Goal: Complete application form: Complete application form

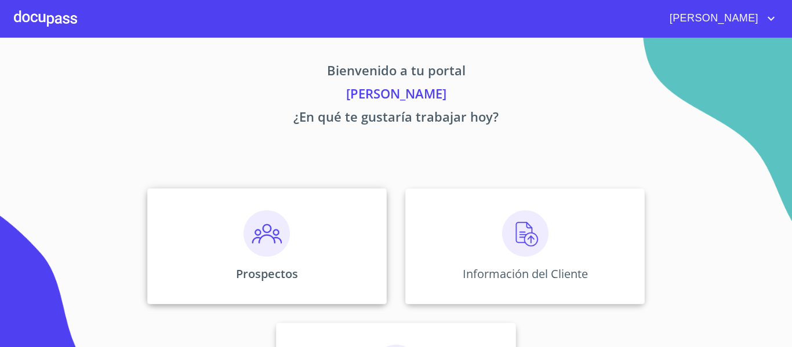
click at [274, 254] on img at bounding box center [267, 234] width 46 height 46
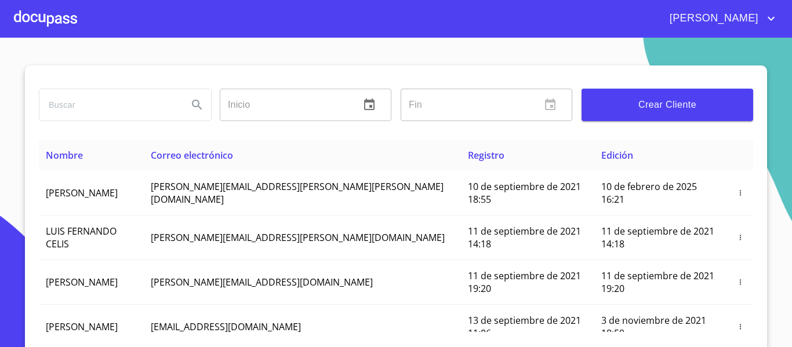
click at [641, 113] on span "Crear Cliente" at bounding box center [667, 105] width 153 height 16
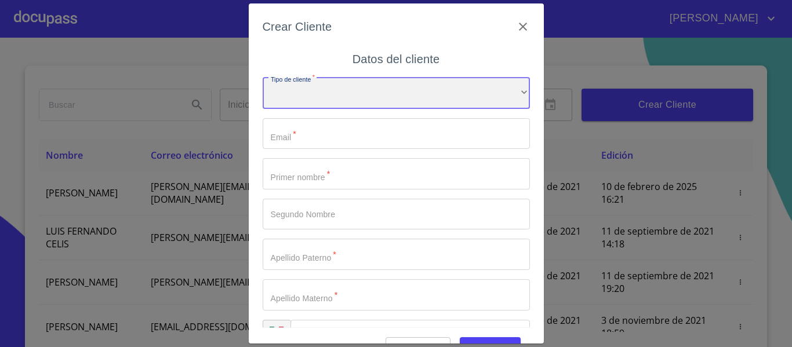
click at [305, 101] on div "​" at bounding box center [396, 93] width 267 height 31
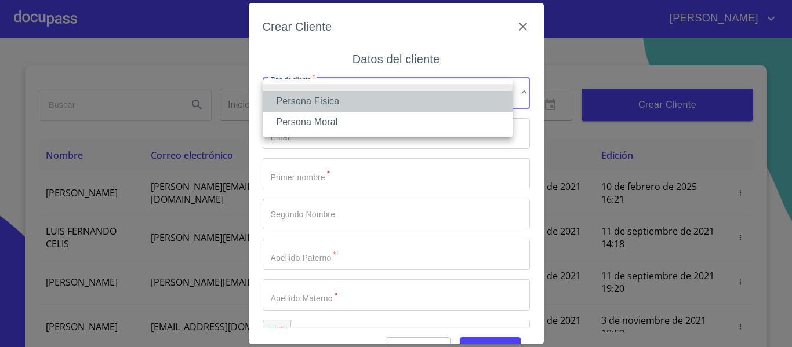
click at [305, 99] on li "Persona Física" at bounding box center [388, 101] width 250 height 21
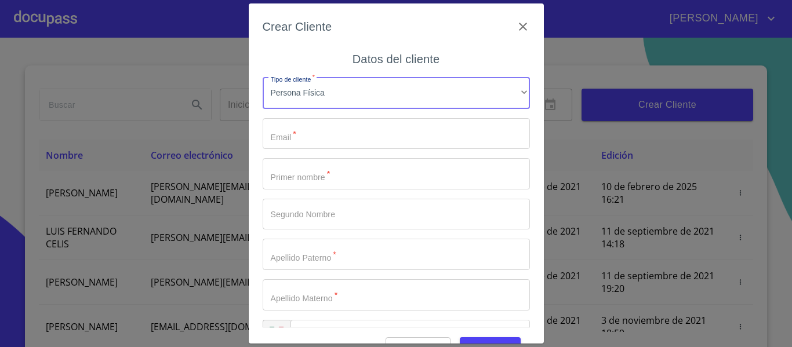
click at [342, 127] on input "Tipo de cliente   *" at bounding box center [396, 133] width 267 height 31
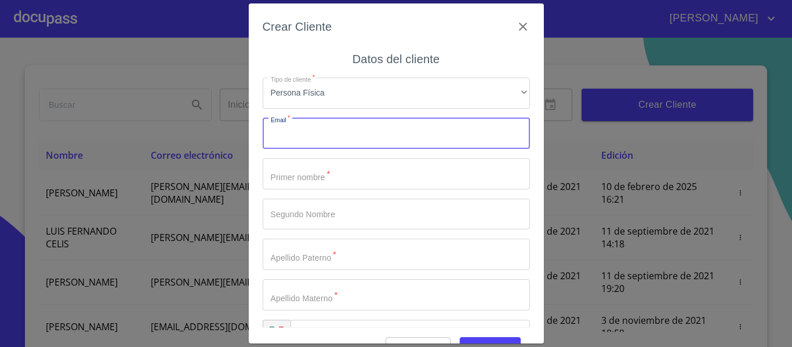
paste input "631556"
type input "631556"
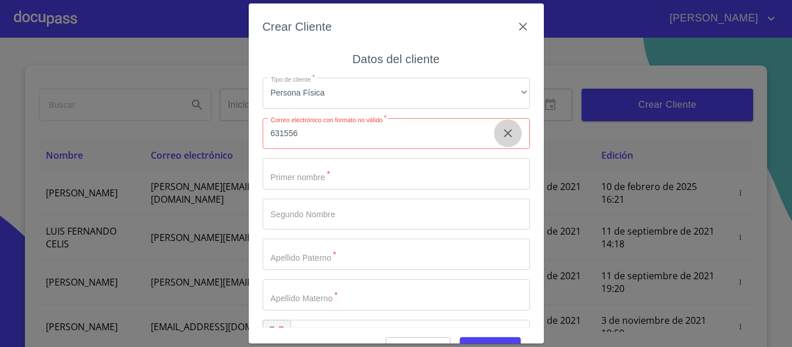
click at [497, 131] on button "clear input" at bounding box center [508, 133] width 28 height 28
click at [354, 140] on input "Tipo de cliente   *" at bounding box center [396, 133] width 267 height 31
paste input "[EMAIL_ADDRESS][DOMAIN_NAME]"
type input "[EMAIL_ADDRESS][DOMAIN_NAME]"
click at [304, 172] on input "Tipo de cliente   *" at bounding box center [396, 173] width 267 height 31
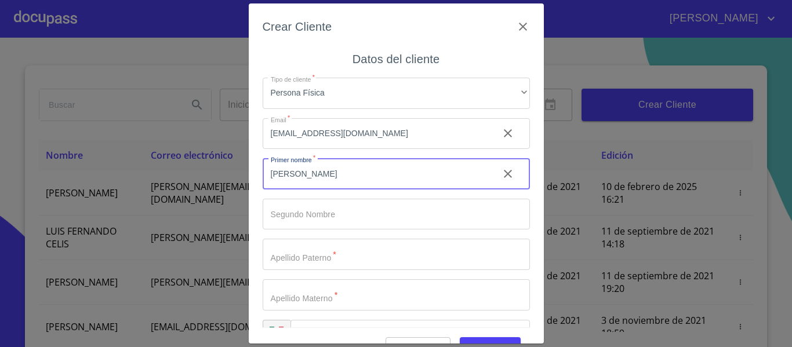
click at [375, 180] on input "[PERSON_NAME]" at bounding box center [376, 173] width 227 height 31
type input "RIDRIGO"
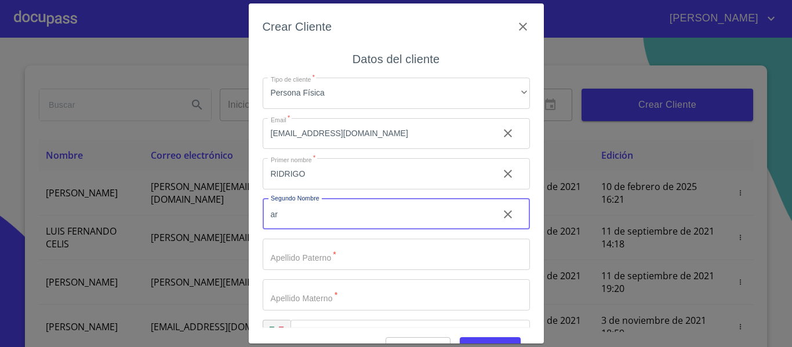
type input "a"
type input "[PERSON_NAME]"
click at [364, 258] on input "Tipo de cliente   *" at bounding box center [396, 254] width 267 height 31
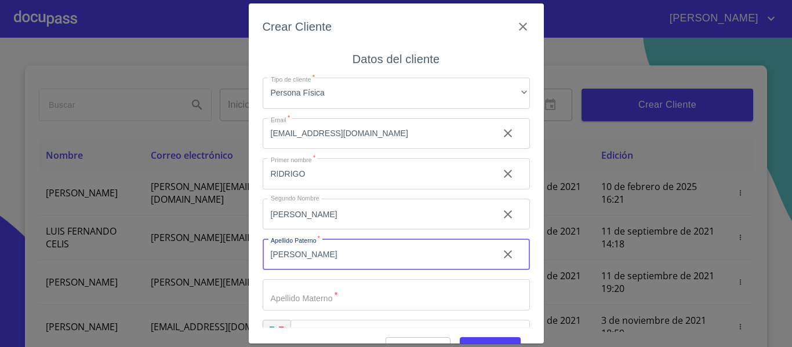
type input "[PERSON_NAME]"
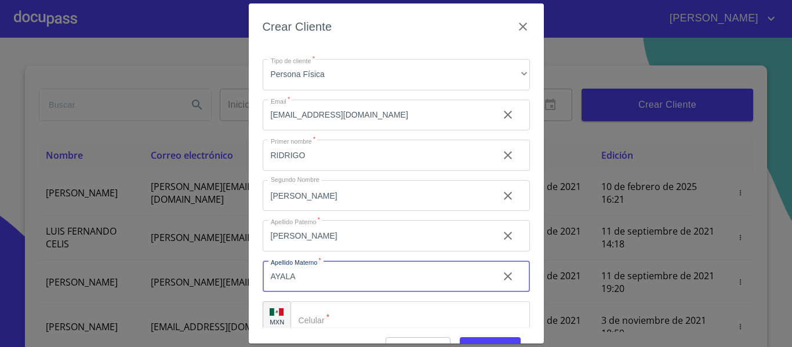
scroll to position [33, 0]
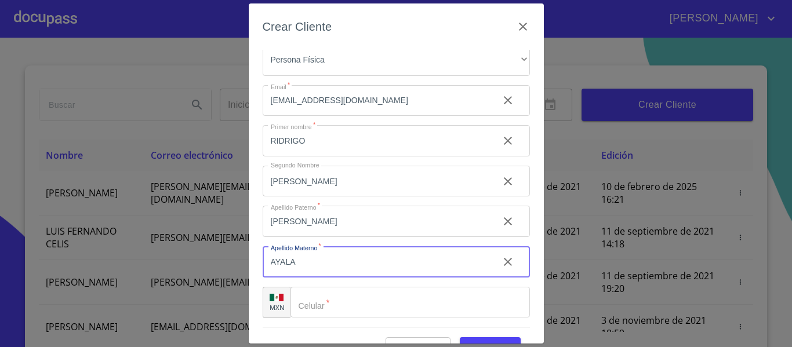
type input "AYALA"
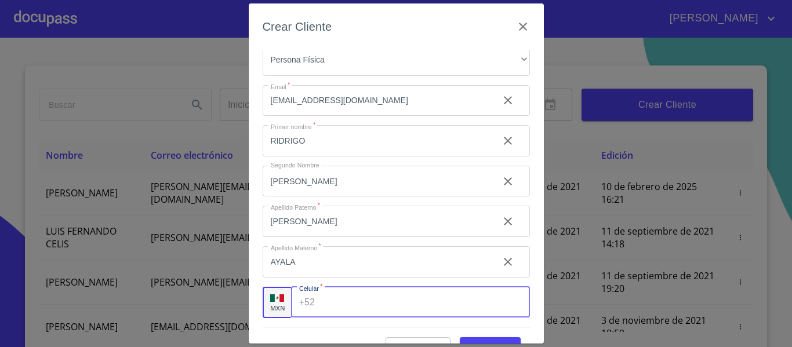
click at [345, 305] on input "Tipo de cliente   *" at bounding box center [425, 302] width 210 height 31
paste input "[PHONE_NUMBER]"
type input "[PHONE_NUMBER]"
click at [274, 324] on div "Tipo de cliente   * Persona Física ​ Email   * [EMAIL_ADDRESS][DOMAIN_NAME] ​ P…" at bounding box center [396, 181] width 267 height 292
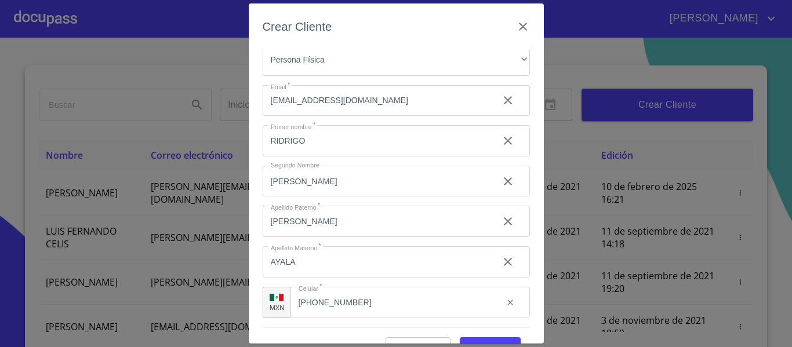
scroll to position [29, 0]
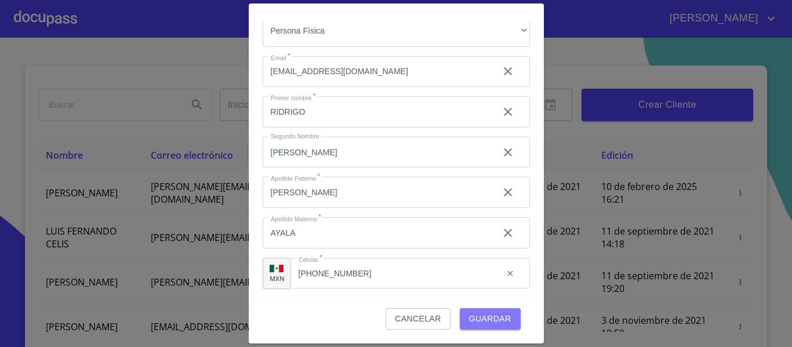
click at [466, 329] on button "Guardar" at bounding box center [490, 319] width 61 height 21
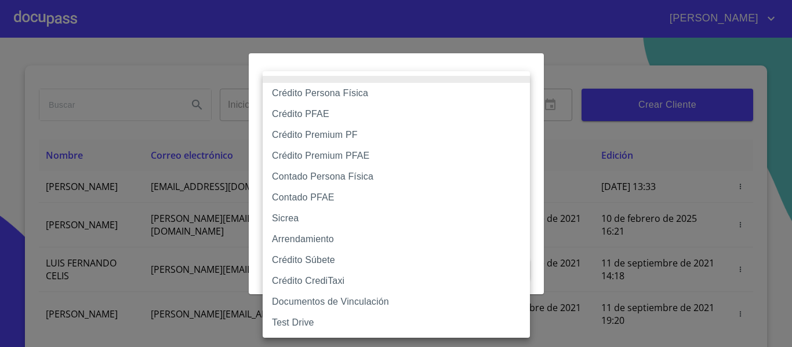
click at [431, 118] on body "[PERSON_NAME] ​ Fin ​ Crear Cliente Nombre Correo electrónico Registro Edición …" at bounding box center [396, 173] width 792 height 347
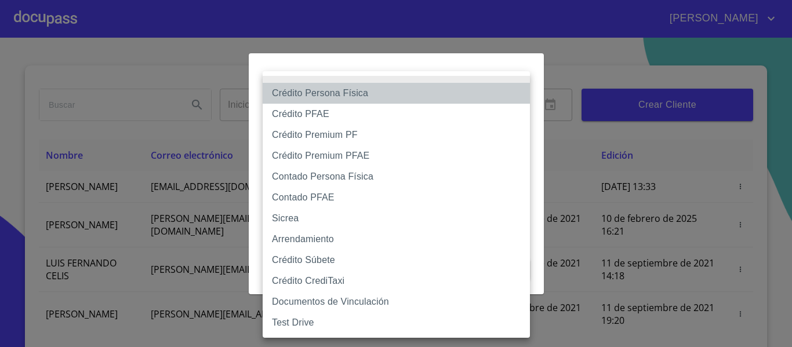
click at [425, 90] on li "Crédito Persona Física" at bounding box center [396, 93] width 267 height 21
type input "6009fb3c7d1714eb8809aa97"
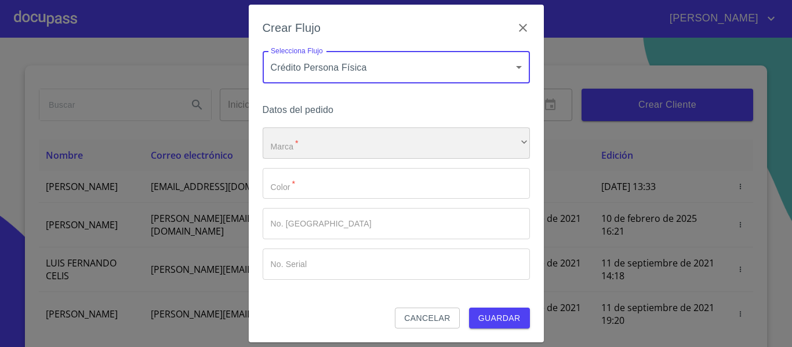
click at [362, 154] on div "​" at bounding box center [396, 143] width 267 height 31
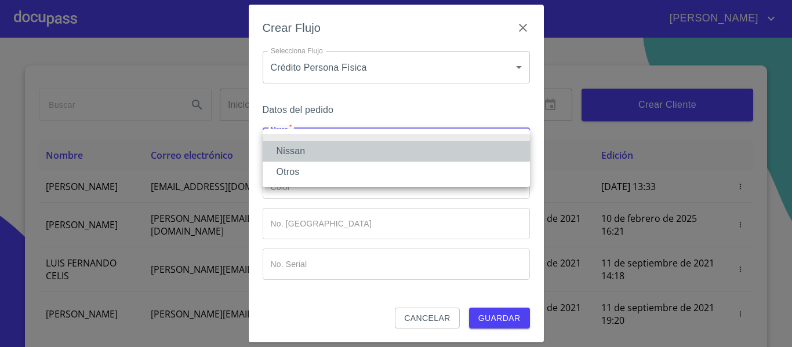
click at [362, 149] on li "Nissan" at bounding box center [396, 151] width 267 height 21
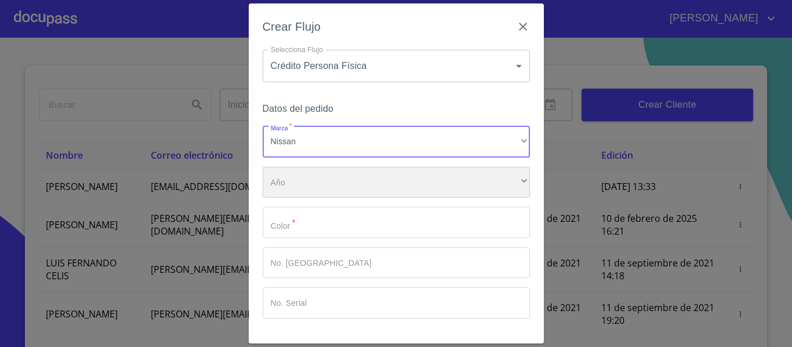
click at [386, 175] on div "​" at bounding box center [396, 182] width 267 height 31
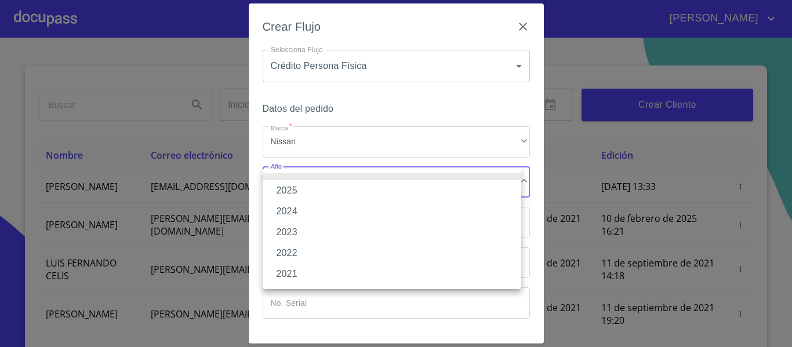
click at [310, 184] on li "2025" at bounding box center [392, 190] width 259 height 21
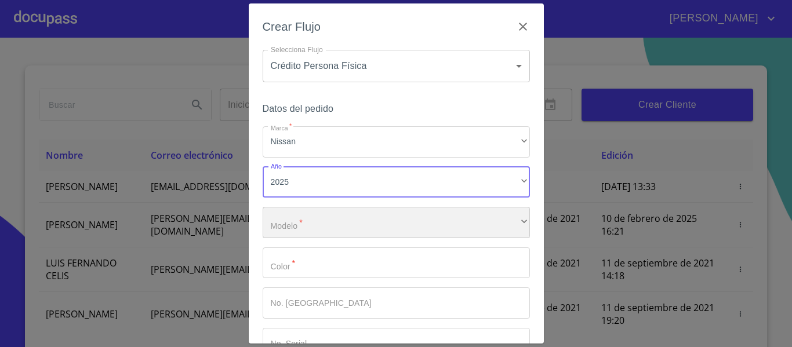
click at [313, 231] on div "​" at bounding box center [396, 222] width 267 height 31
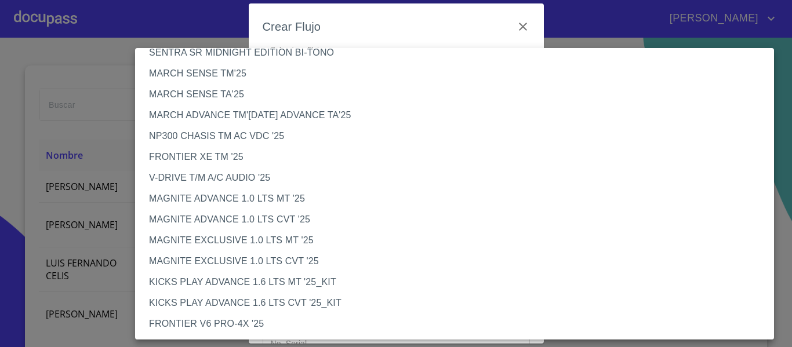
scroll to position [35, 0]
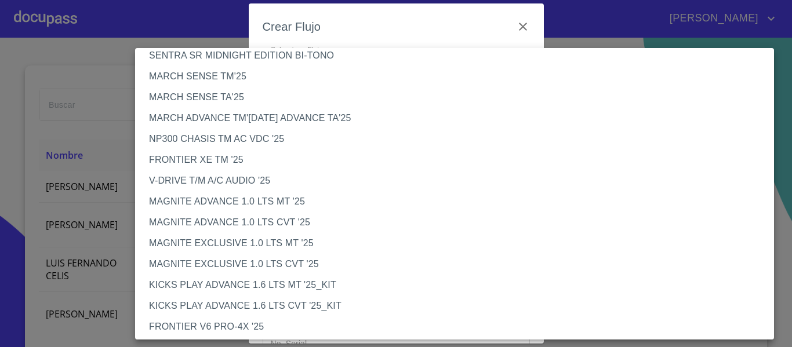
click at [227, 139] on li "NP300 CHASIS TM AC VDC '25" at bounding box center [459, 139] width 648 height 21
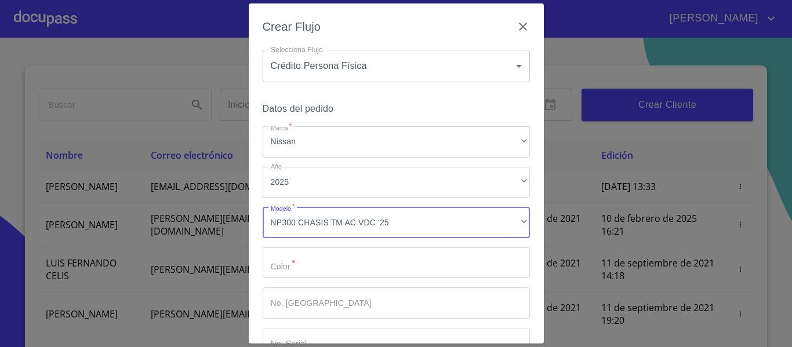
click at [430, 263] on input "Marca   *" at bounding box center [396, 263] width 267 height 31
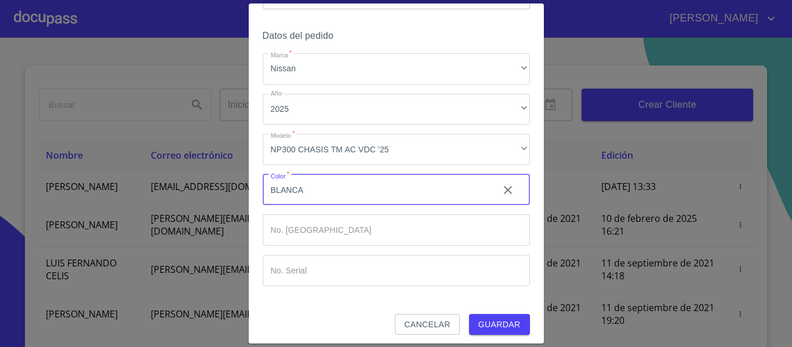
scroll to position [78, 0]
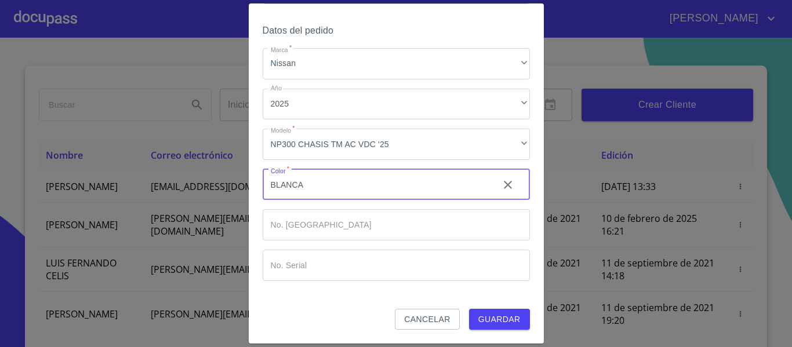
type input "BLANCA"
click at [504, 325] on span "Guardar" at bounding box center [500, 320] width 42 height 15
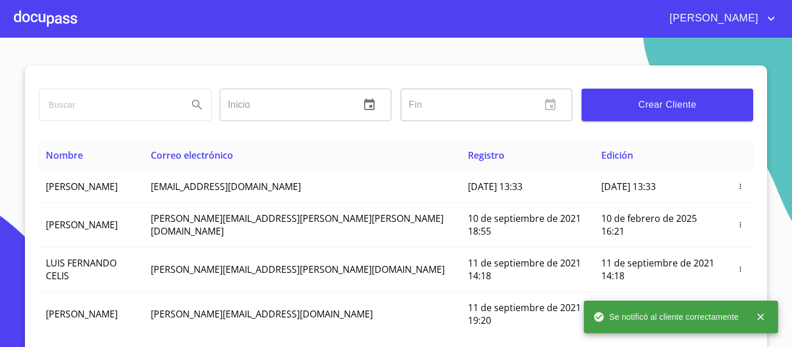
click at [69, 19] on div at bounding box center [45, 18] width 63 height 37
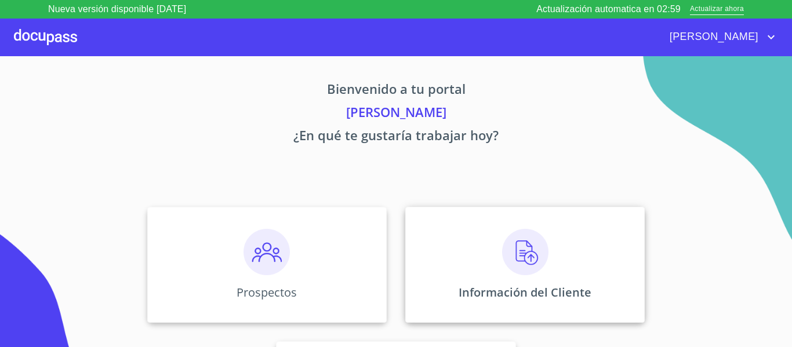
click at [561, 220] on div "Información del Cliente" at bounding box center [525, 265] width 240 height 116
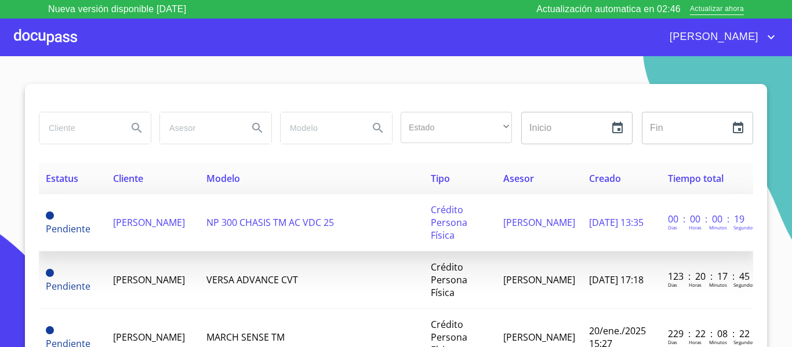
click at [174, 216] on span "[PERSON_NAME]" at bounding box center [149, 222] width 72 height 13
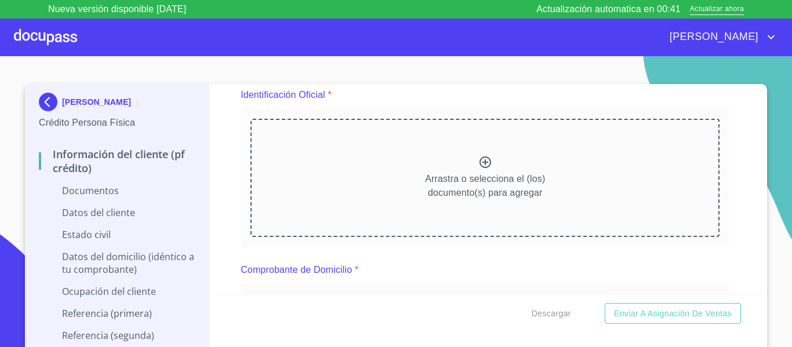
scroll to position [116, 0]
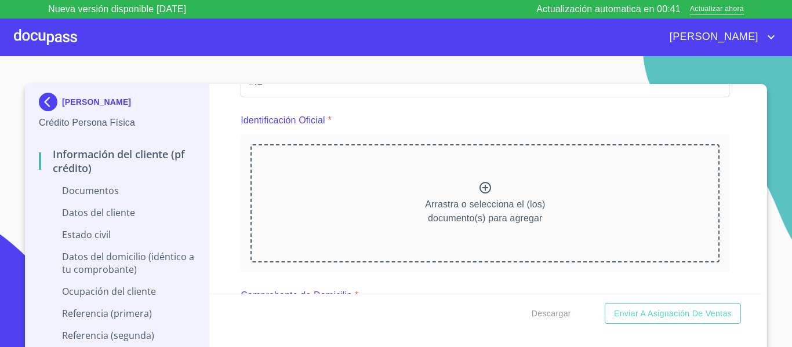
click at [479, 193] on icon at bounding box center [486, 188] width 14 height 14
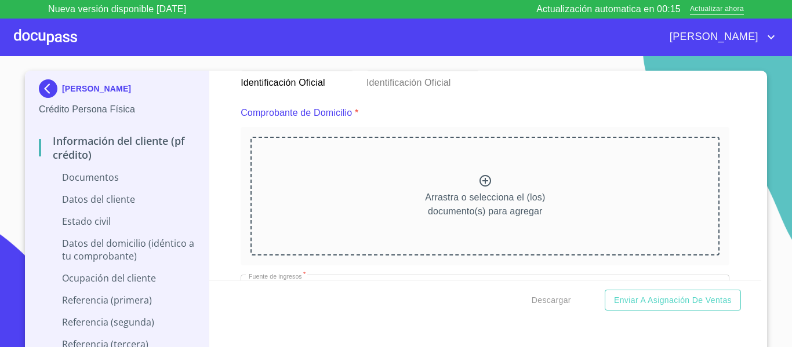
scroll to position [580, 0]
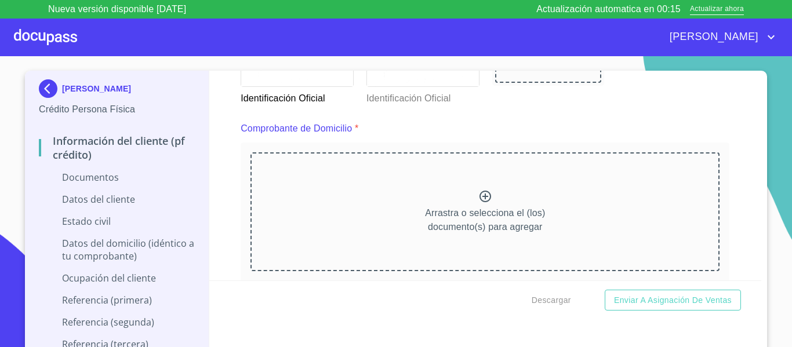
click at [479, 195] on icon at bounding box center [486, 197] width 14 height 14
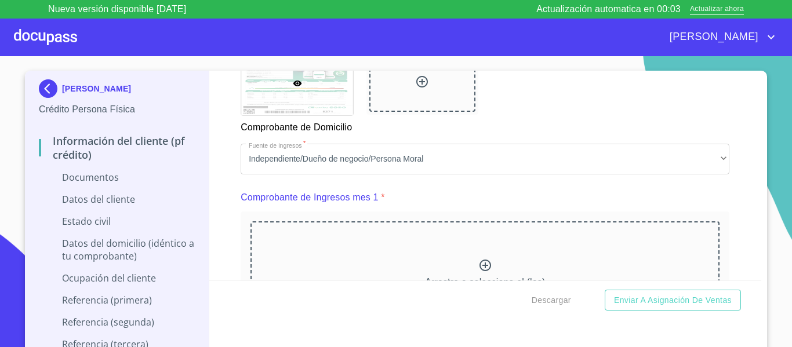
scroll to position [1044, 0]
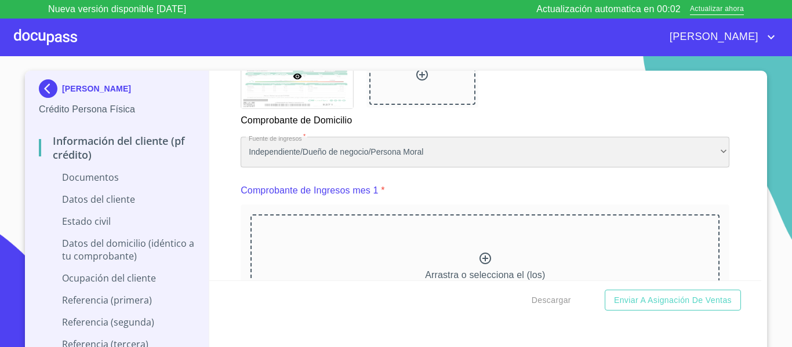
click at [361, 159] on div "Independiente/Dueño de negocio/Persona Moral" at bounding box center [485, 152] width 489 height 31
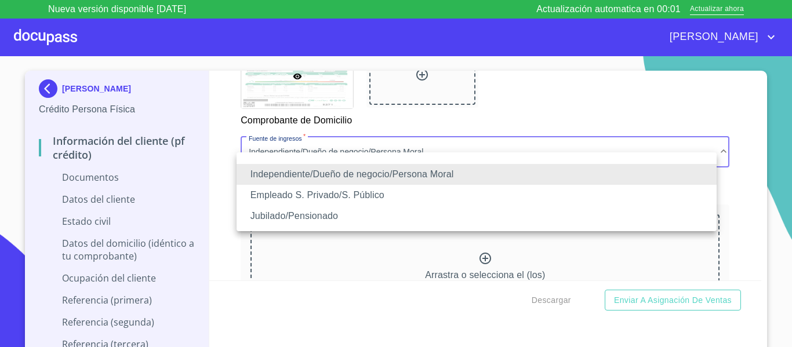
click at [289, 176] on li "Independiente/Dueño de negocio/Persona Moral" at bounding box center [477, 174] width 480 height 21
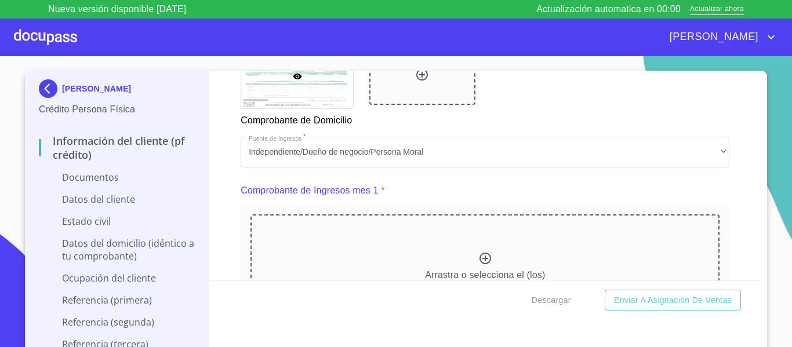
click at [227, 160] on div "Información del cliente (PF crédito) Documentos Documento de identificación.   …" at bounding box center [485, 176] width 553 height 210
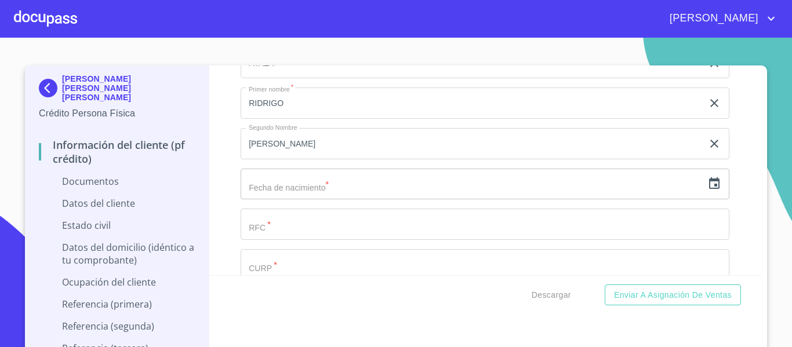
scroll to position [2146, 0]
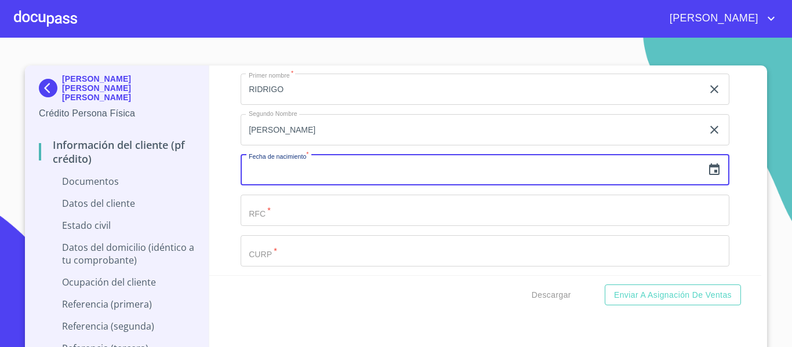
click at [321, 186] on input "text" at bounding box center [472, 170] width 462 height 31
click at [708, 177] on icon "button" at bounding box center [715, 170] width 14 height 14
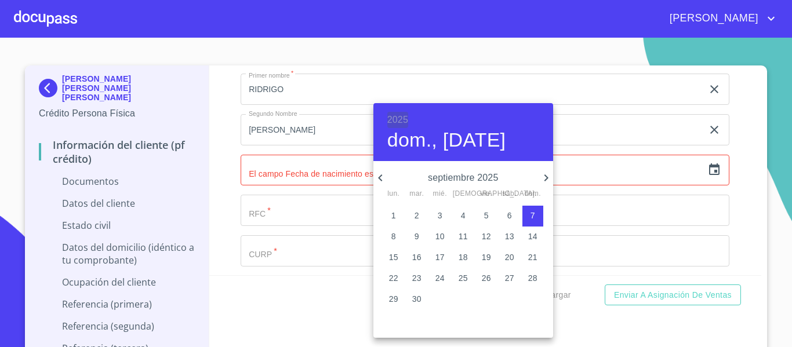
click at [400, 116] on h6 "2025" at bounding box center [397, 120] width 21 height 16
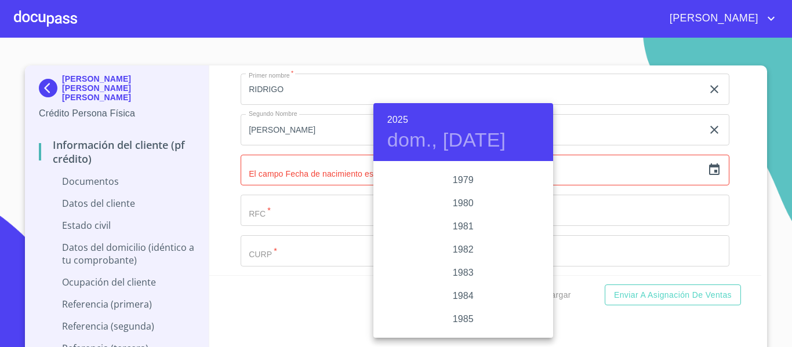
scroll to position [1265, 0]
click at [459, 325] on div "1986" at bounding box center [464, 325] width 180 height 23
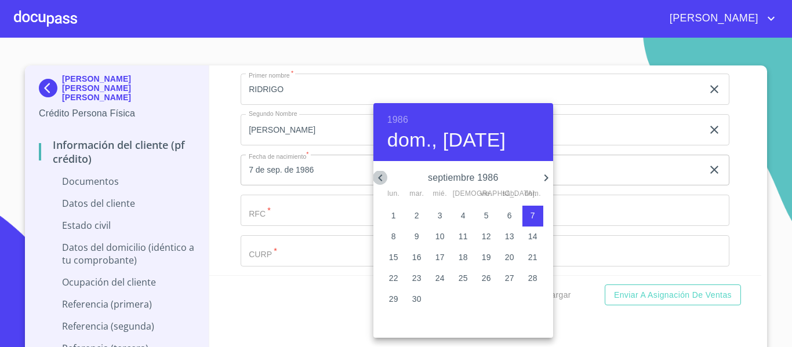
click at [386, 180] on icon "button" at bounding box center [381, 178] width 14 height 14
click at [545, 182] on icon "button" at bounding box center [546, 178] width 14 height 14
click at [382, 176] on icon "button" at bounding box center [381, 178] width 14 height 14
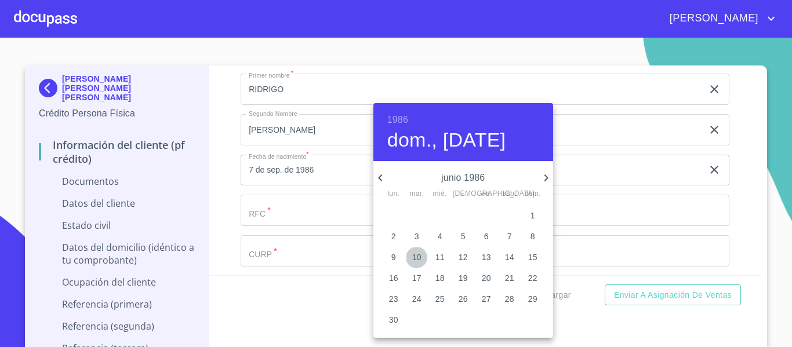
click at [415, 258] on p "10" at bounding box center [416, 258] width 9 height 12
type input "10 de jun. de 1986"
click at [228, 206] on div at bounding box center [396, 173] width 792 height 347
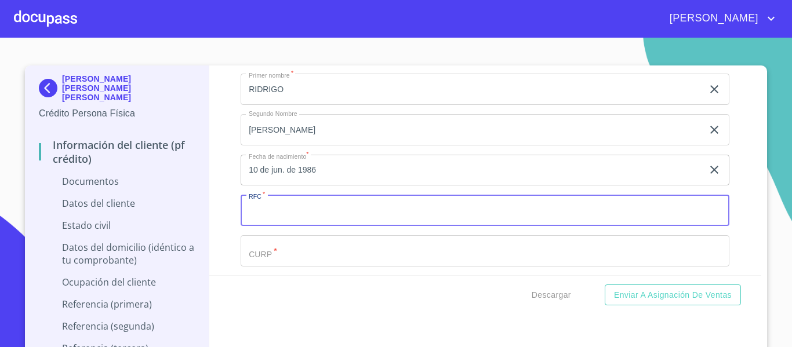
click at [302, 226] on input "Documento de identificación.   *" at bounding box center [485, 210] width 489 height 31
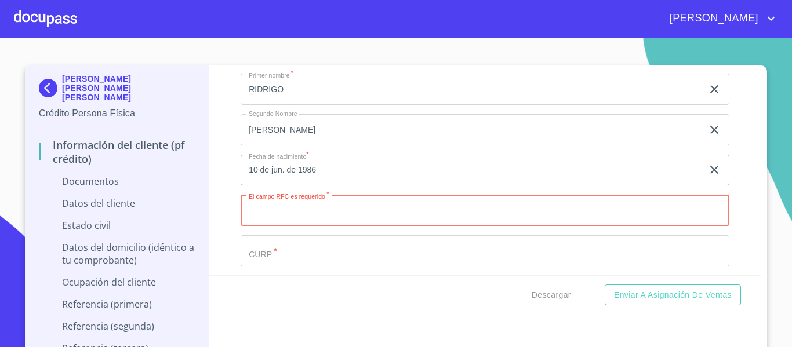
paste input "GAAR860610"
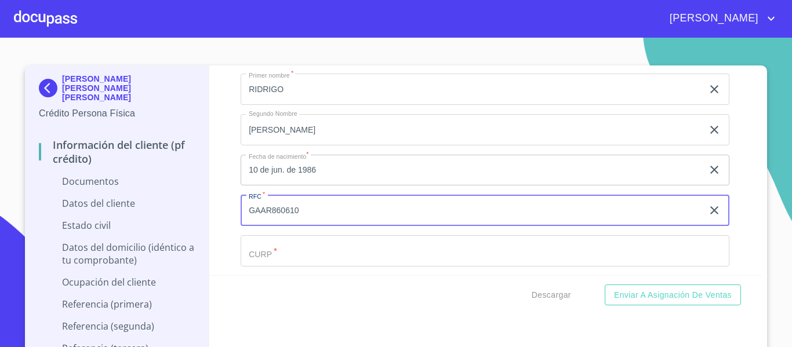
paste input "ER2"
type input "GAAR860610ER2"
click at [296, 267] on input "Documento de identificación.   *" at bounding box center [485, 250] width 489 height 31
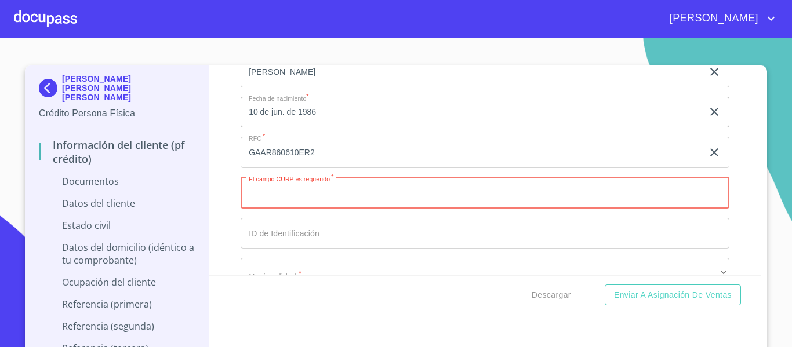
click at [303, 209] on input "Documento de identificación.   *" at bounding box center [485, 192] width 489 height 31
paste input "GAAR860610HJCRYD06"
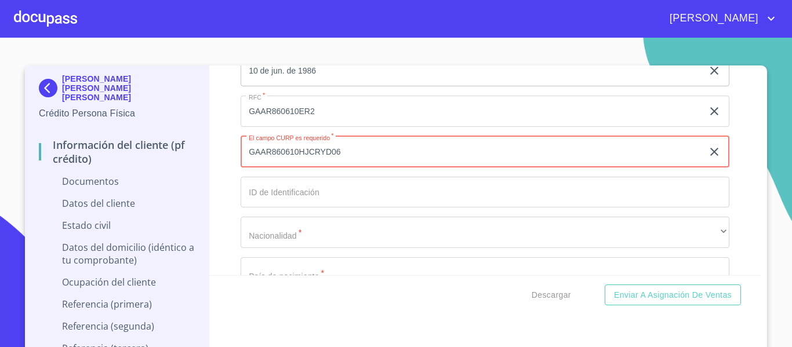
scroll to position [2262, 0]
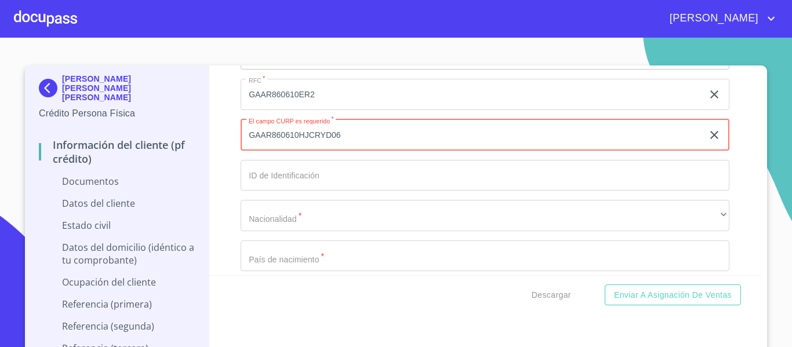
type input "GAAR860610HJCRYD06"
click at [312, 191] on input "Documento de identificación.   *" at bounding box center [485, 175] width 489 height 31
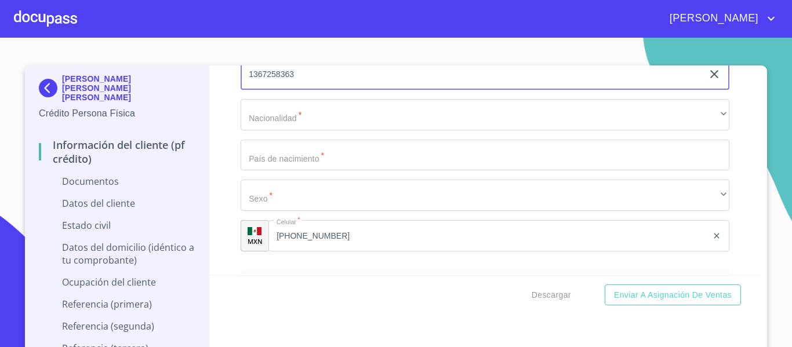
scroll to position [2378, 0]
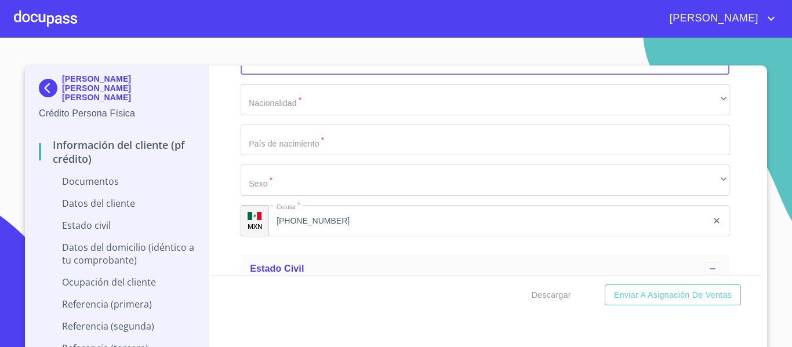
type input "1367258363"
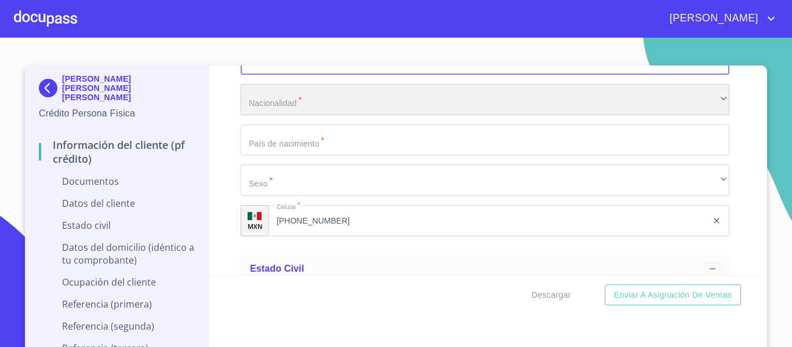
click at [305, 115] on div "​" at bounding box center [485, 99] width 489 height 31
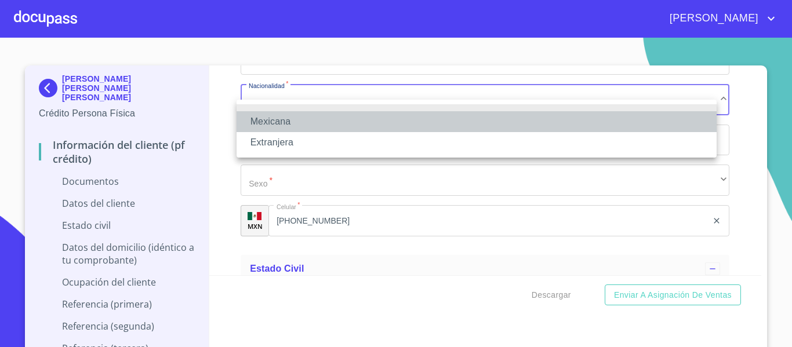
click at [293, 126] on li "Mexicana" at bounding box center [477, 121] width 480 height 21
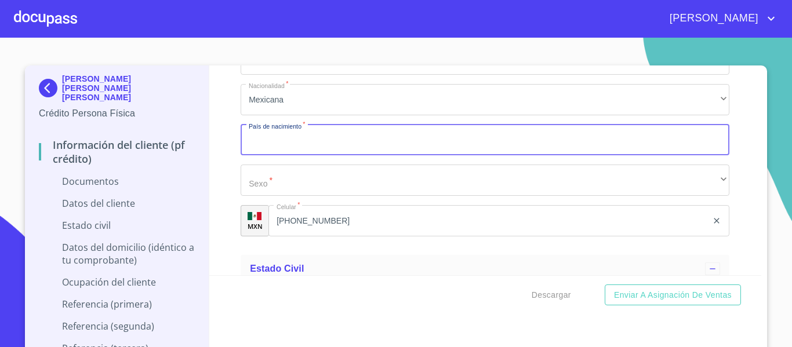
drag, startPoint x: 280, startPoint y: 147, endPoint x: 277, endPoint y: 153, distance: 6.8
click at [279, 149] on input "Documento de identificación.   *" at bounding box center [485, 140] width 489 height 31
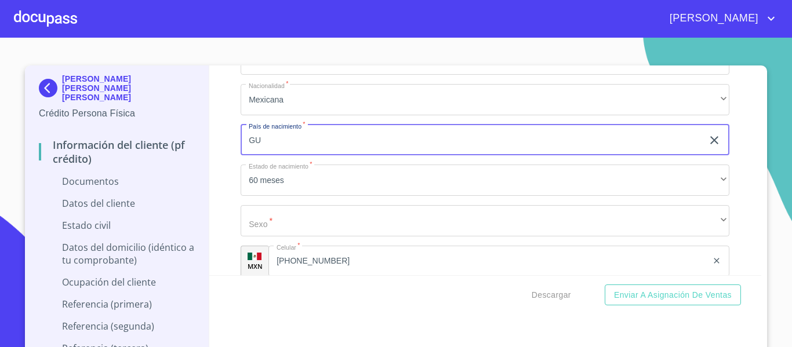
type input "G"
type input "MEXICO"
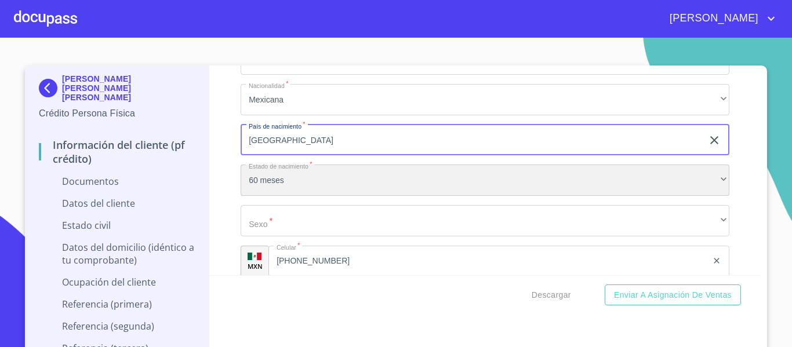
click at [266, 192] on div "60 meses" at bounding box center [485, 180] width 489 height 31
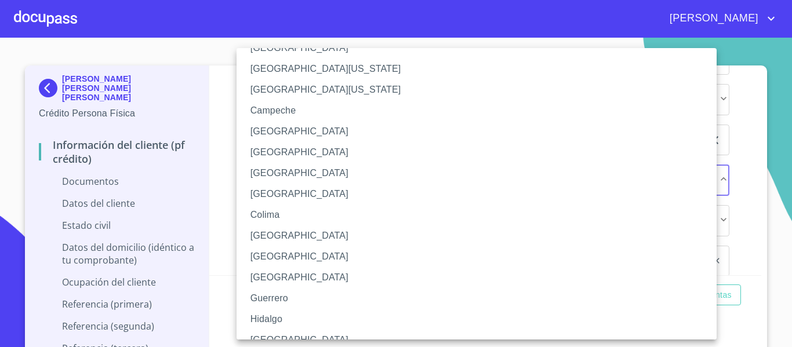
scroll to position [58, 0]
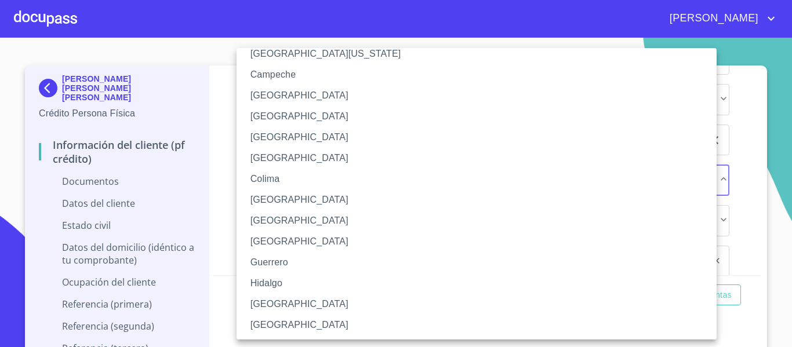
click at [285, 285] on li "Hidalgo" at bounding box center [481, 283] width 489 height 21
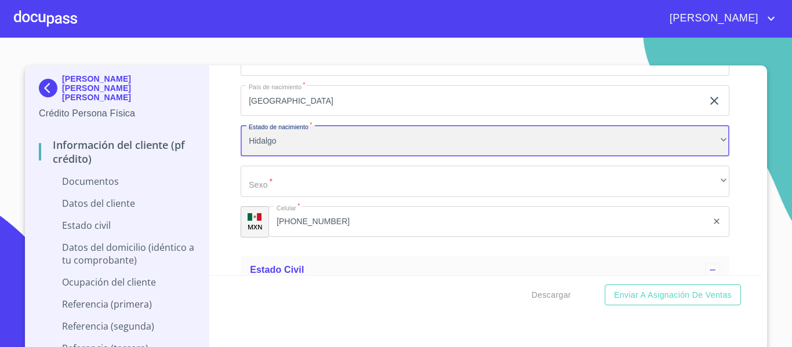
scroll to position [2494, 0]
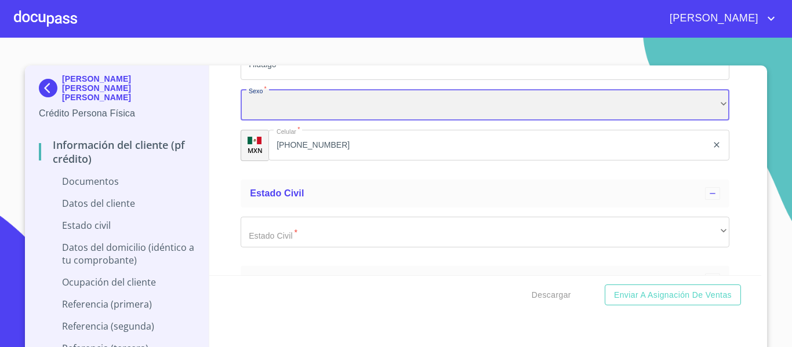
click at [269, 108] on div "​" at bounding box center [485, 104] width 489 height 31
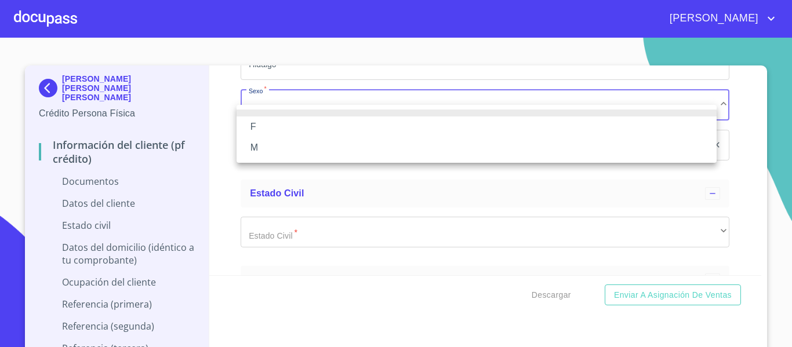
click at [253, 150] on li "M" at bounding box center [477, 147] width 480 height 21
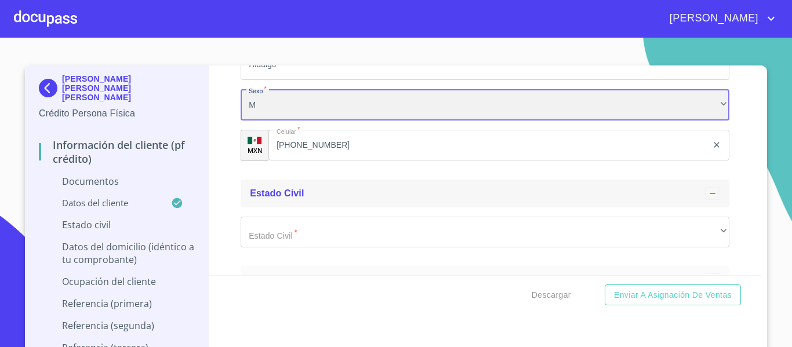
scroll to position [2552, 0]
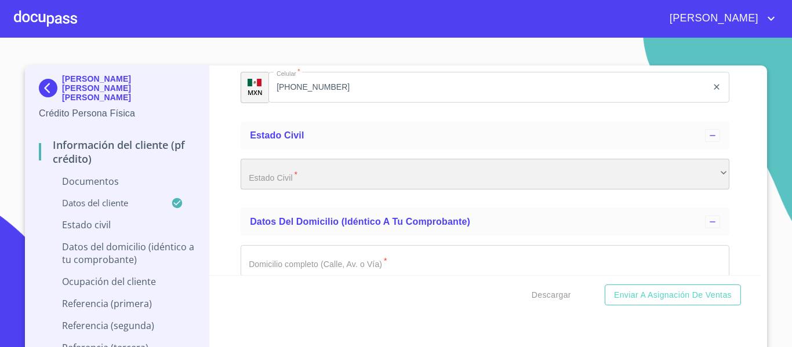
click at [663, 176] on div "​" at bounding box center [485, 174] width 489 height 31
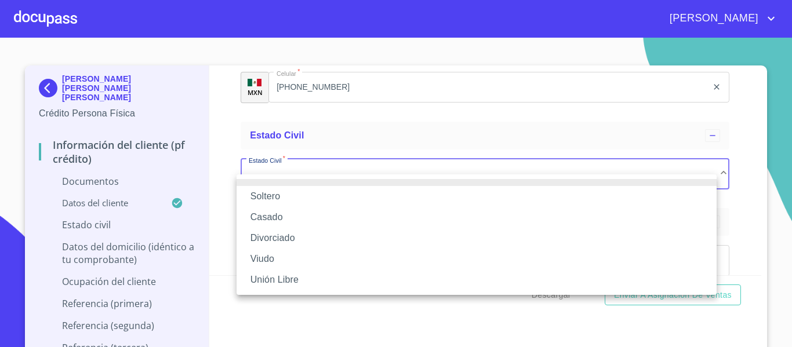
drag, startPoint x: 323, startPoint y: 181, endPoint x: 309, endPoint y: 189, distance: 16.1
click at [320, 182] on li at bounding box center [477, 182] width 480 height 7
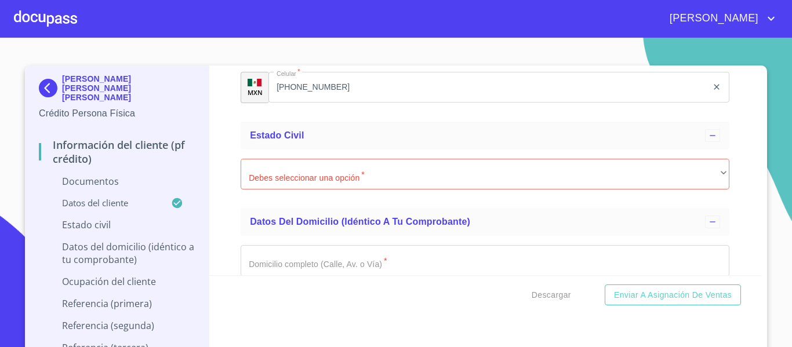
click at [299, 194] on ul "Soltero Casado Divorciado Viudo Unión Libre" at bounding box center [417, 209] width 360 height 68
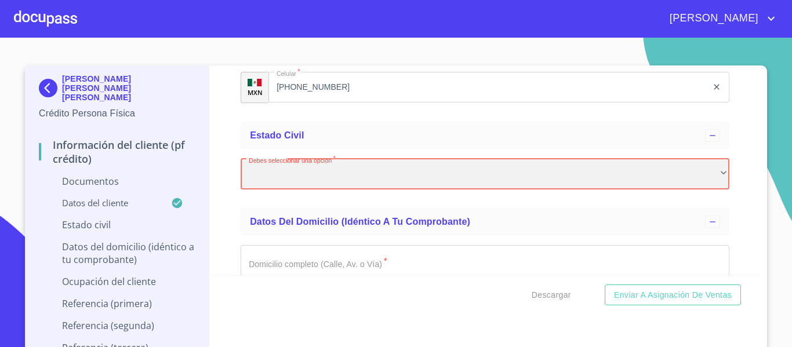
click at [296, 190] on div "​" at bounding box center [485, 174] width 489 height 31
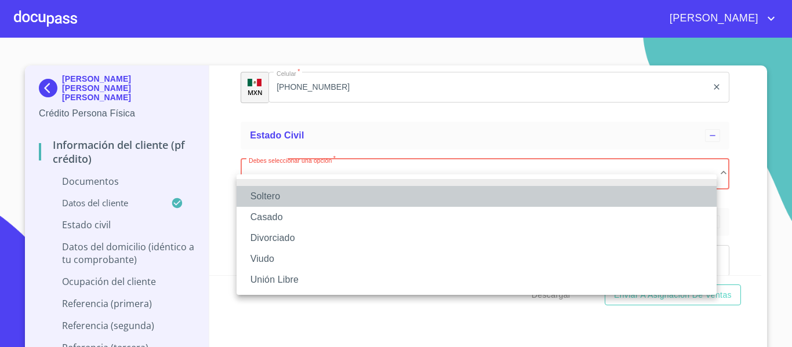
click at [268, 193] on li "Soltero" at bounding box center [477, 196] width 480 height 21
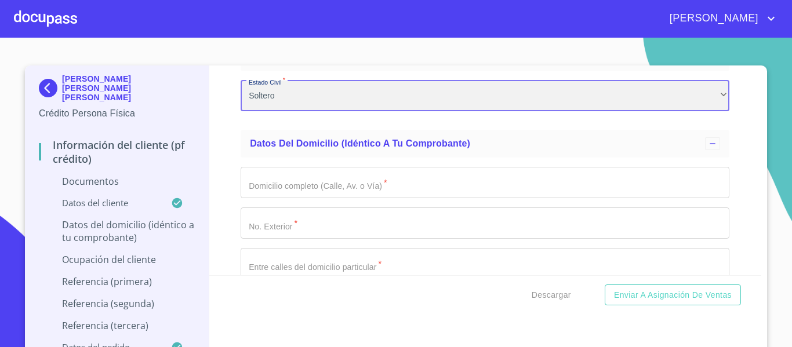
scroll to position [2610, 0]
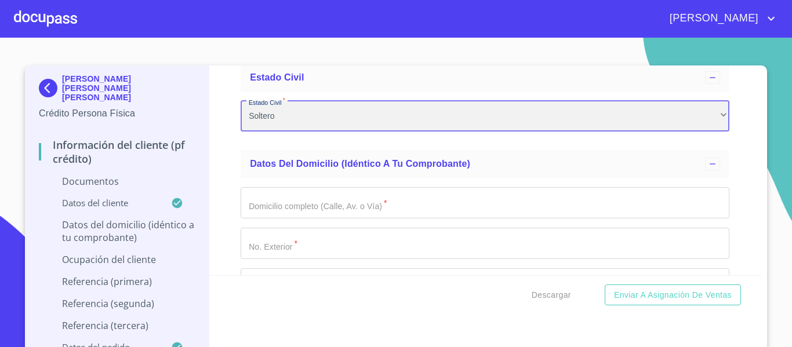
click at [338, 132] on div "Soltero" at bounding box center [485, 116] width 489 height 31
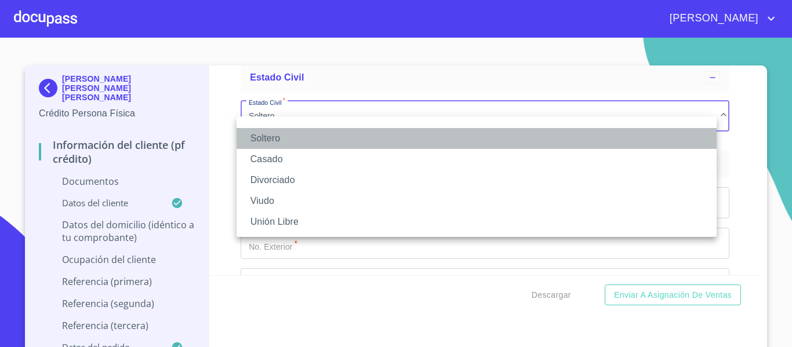
click at [338, 146] on li "Soltero" at bounding box center [477, 138] width 480 height 21
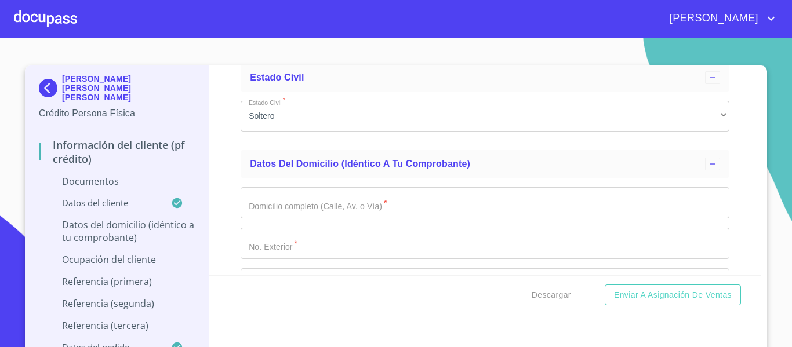
click at [334, 146] on ul "Estado Civil Estado Civil   * Soltero ​" at bounding box center [485, 102] width 489 height 87
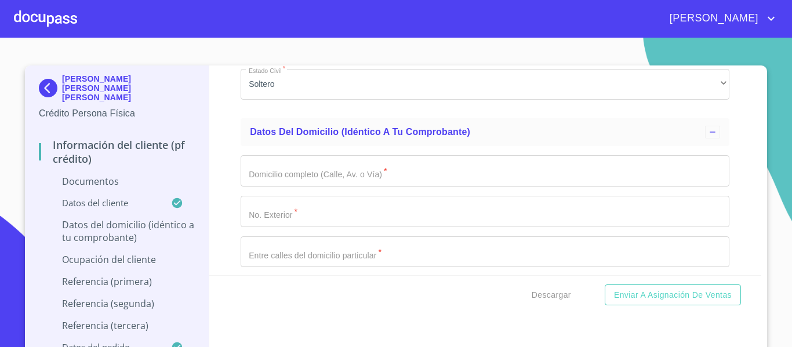
scroll to position [2668, 0]
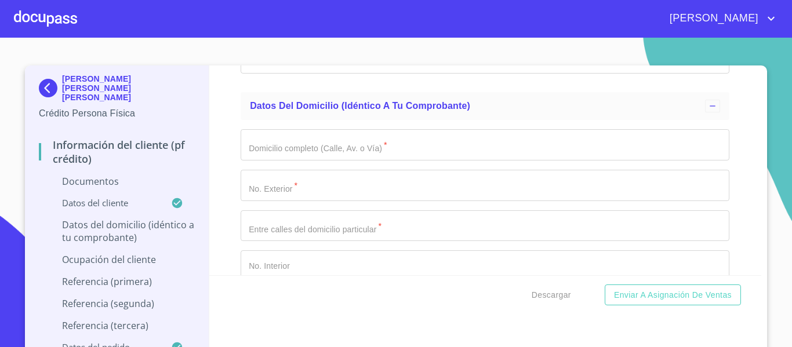
click at [332, 161] on input "Documento de identificación.   *" at bounding box center [485, 144] width 489 height 31
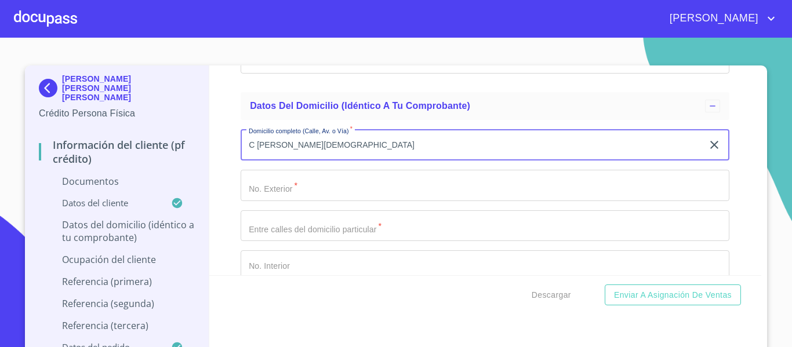
type input "C REYES CATOLICO"
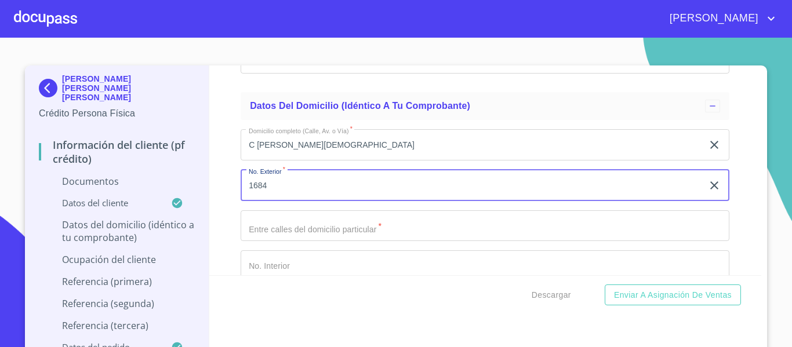
type input "1684"
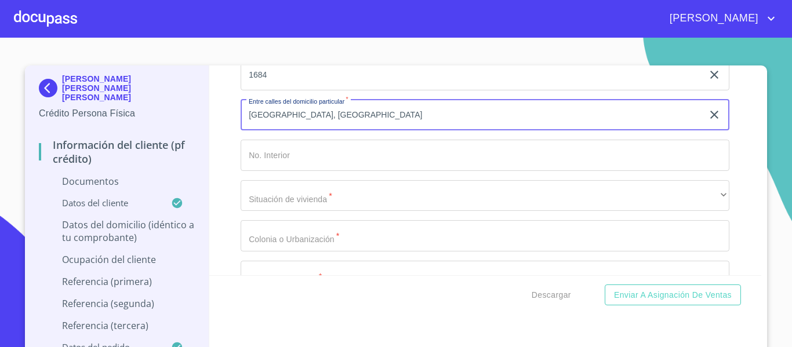
scroll to position [2784, 0]
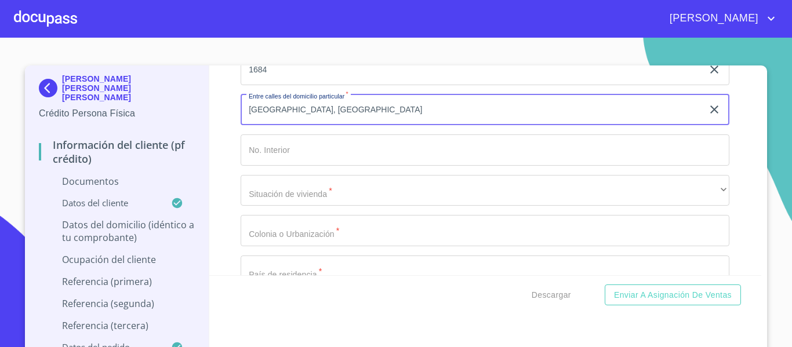
type input "ISLA ESPAÑOLA, ISLA MARTINICA"
click at [264, 142] on div "Domicilio completo (Calle, Av. o Vía)   * C REYES CATOLICO ​ No. Exterior   * …" at bounding box center [485, 231] width 489 height 454
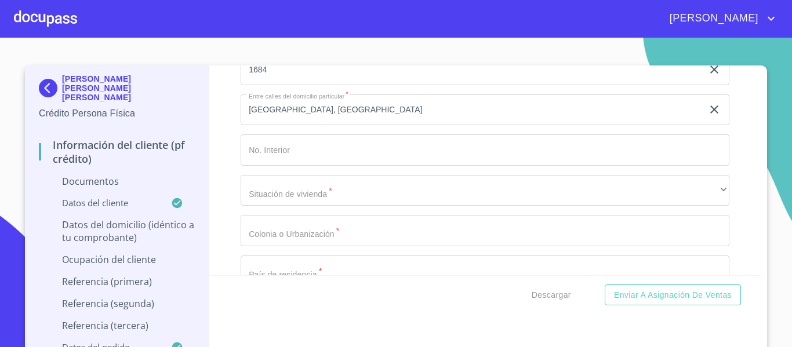
click at [266, 162] on input "Documento de identificación.   *" at bounding box center [485, 150] width 489 height 31
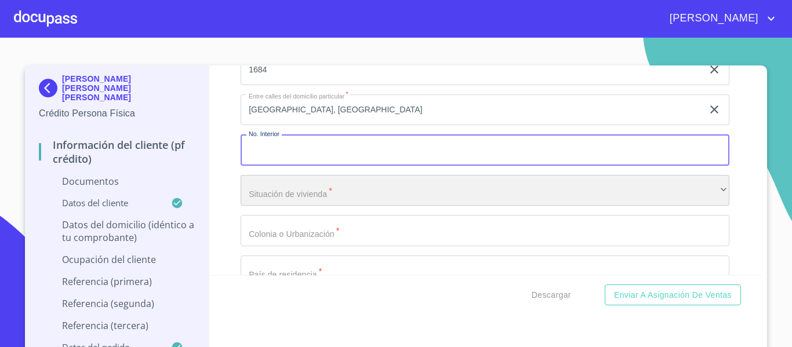
click at [339, 206] on div "​" at bounding box center [485, 190] width 489 height 31
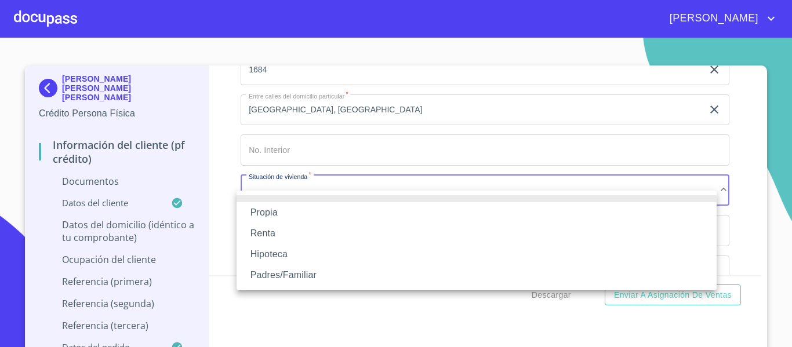
click at [338, 209] on li "Propia" at bounding box center [477, 212] width 480 height 21
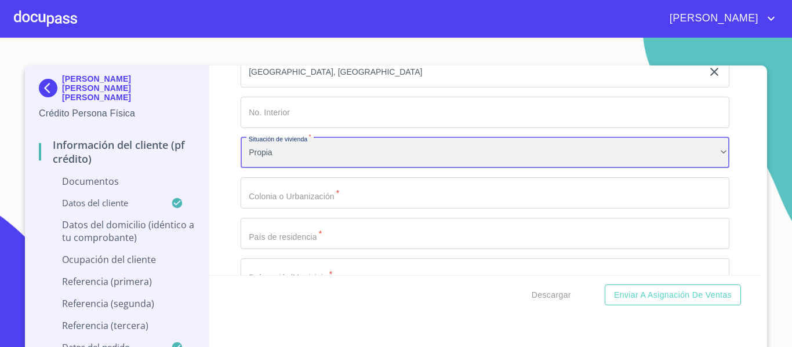
scroll to position [2842, 0]
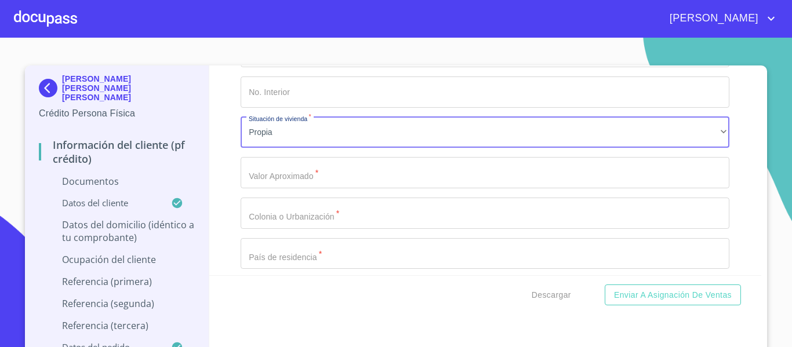
click at [327, 180] on input "Documento de identificación.   *" at bounding box center [485, 172] width 489 height 31
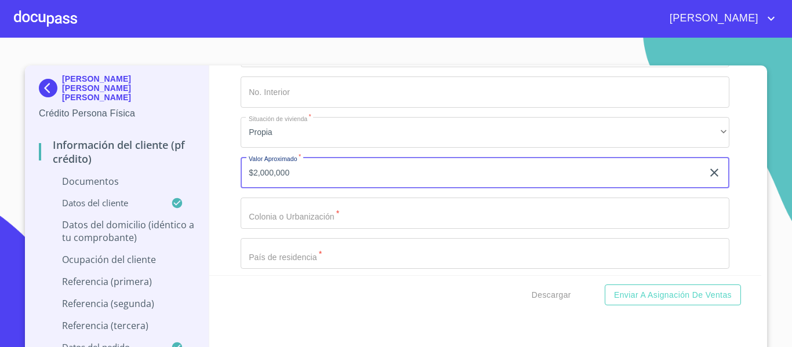
scroll to position [2900, 0]
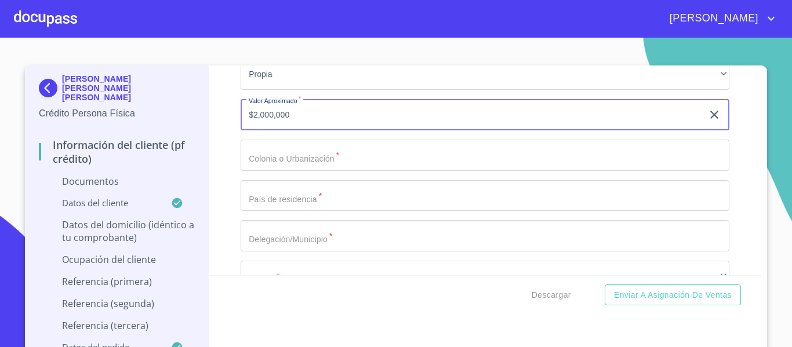
type input "$2,000,000"
click at [330, 171] on input "Documento de identificación.   *" at bounding box center [485, 155] width 489 height 31
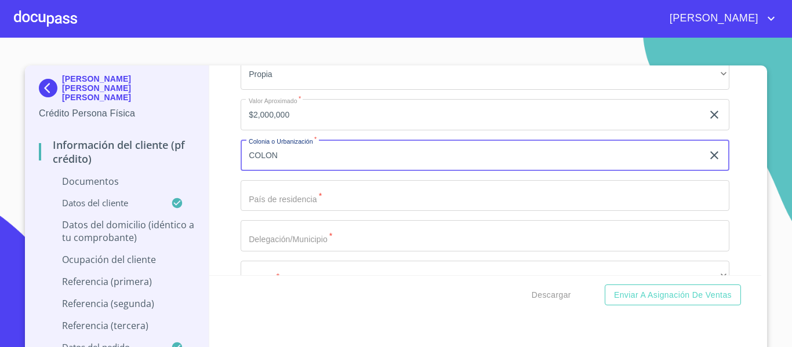
type input "COLON"
click at [338, 212] on input "Documento de identificación.   *" at bounding box center [485, 195] width 489 height 31
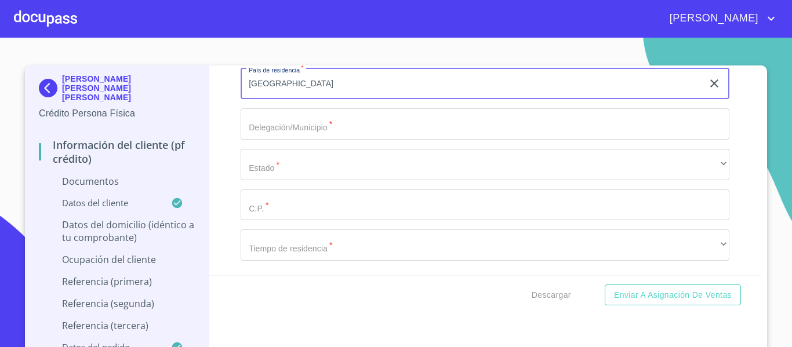
scroll to position [3016, 0]
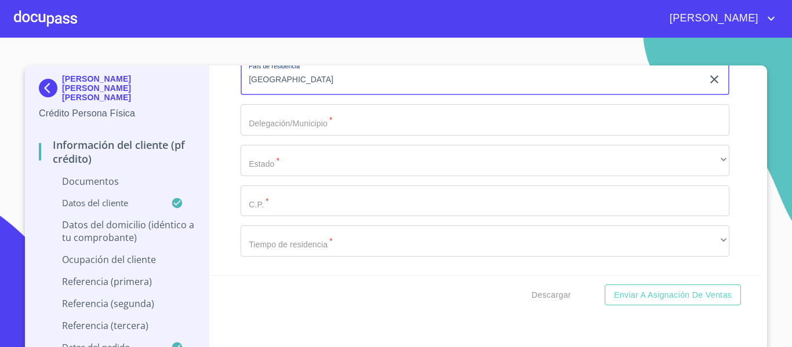
type input "MEXICO"
click at [282, 132] on input "Documento de identificación.   *" at bounding box center [485, 119] width 489 height 31
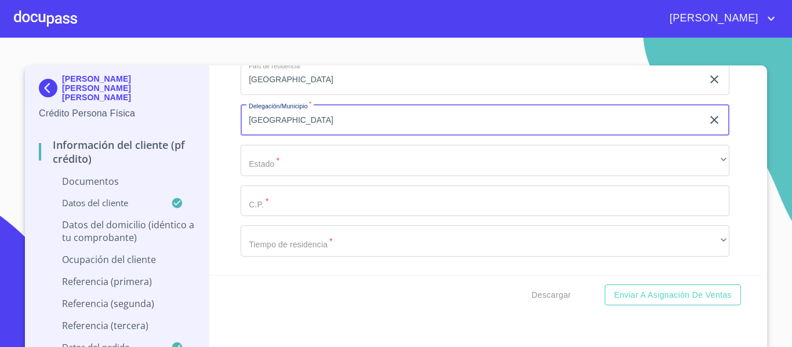
type input "MEXICO"
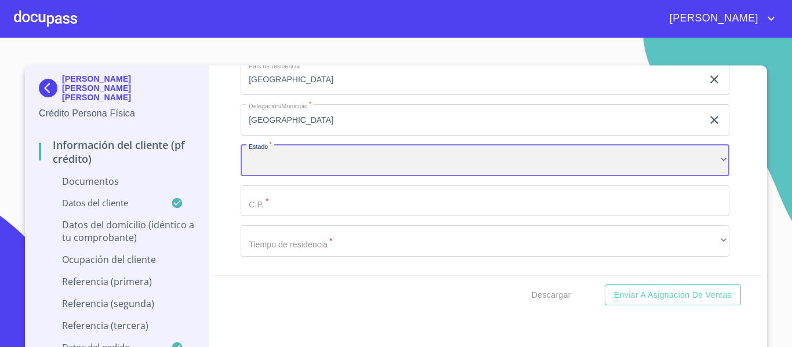
click at [278, 172] on div "​" at bounding box center [485, 160] width 489 height 31
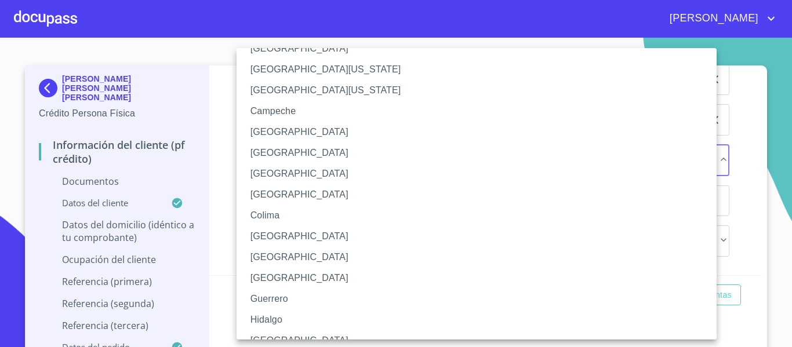
scroll to position [58, 0]
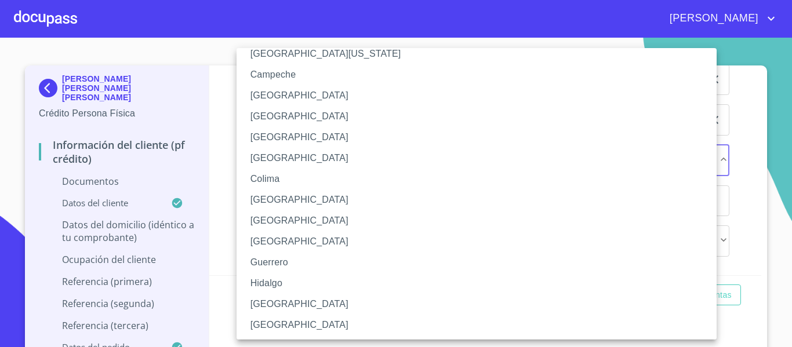
click at [273, 301] on li "Jalisco" at bounding box center [481, 304] width 489 height 21
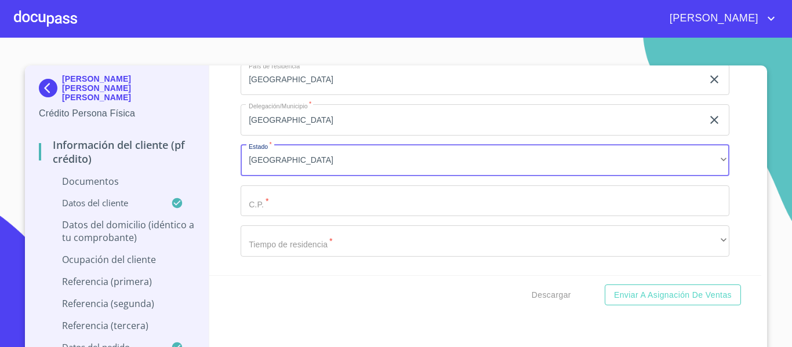
click at [285, 209] on input "Documento de identificación.   *" at bounding box center [485, 201] width 489 height 31
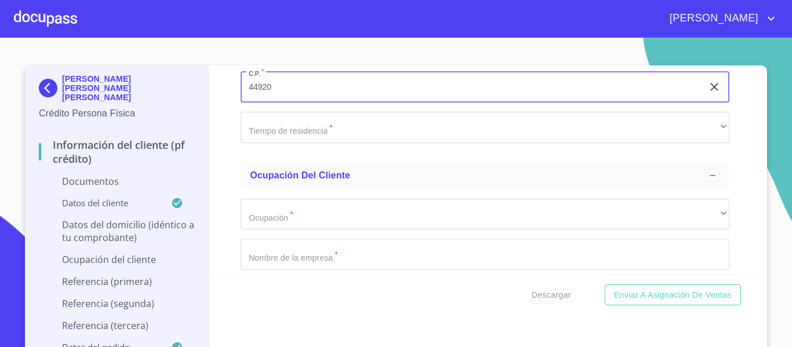
scroll to position [3132, 0]
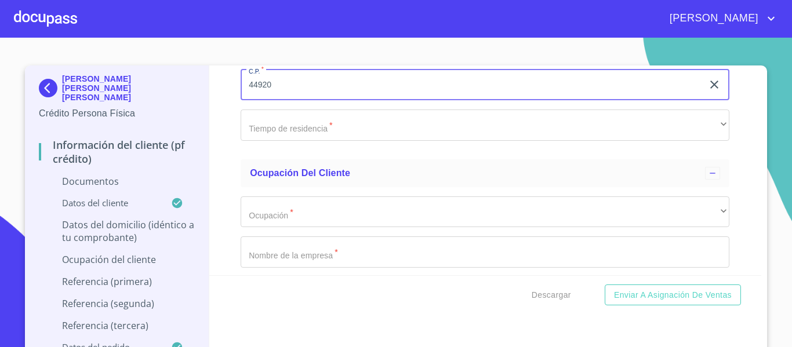
type input "44920"
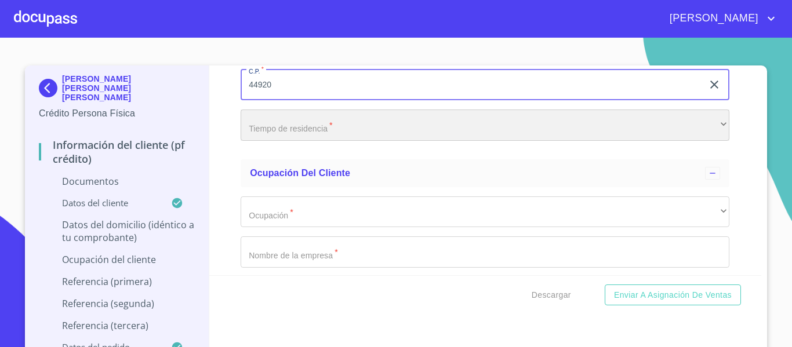
click at [287, 141] on div "​" at bounding box center [485, 125] width 489 height 31
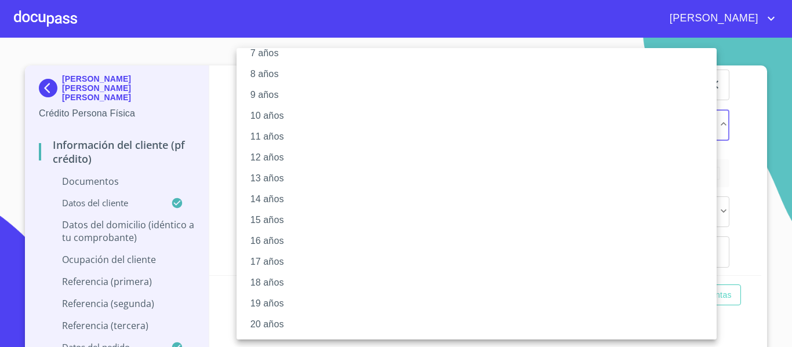
click at [288, 321] on li "20 años" at bounding box center [481, 324] width 489 height 21
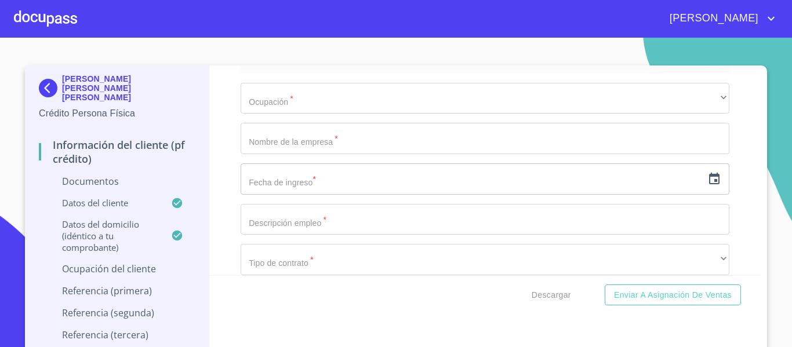
scroll to position [3248, 0]
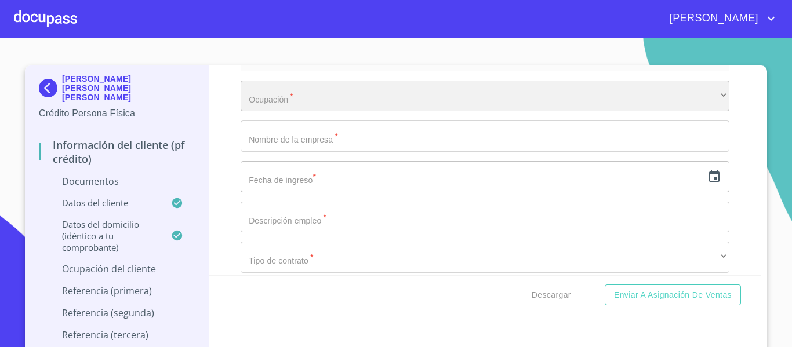
click at [325, 107] on div "​" at bounding box center [485, 96] width 489 height 31
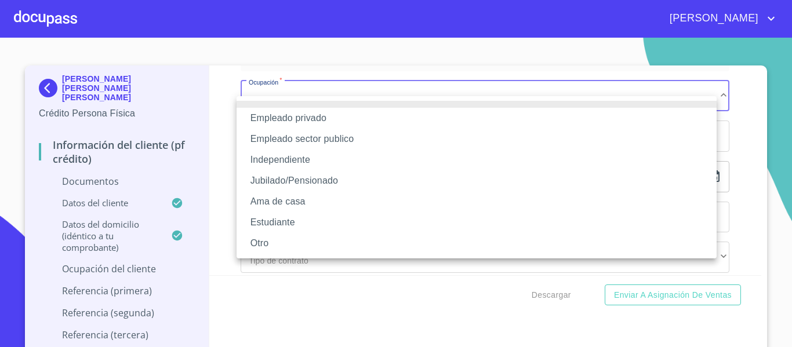
click at [285, 150] on li "Independiente" at bounding box center [477, 160] width 480 height 21
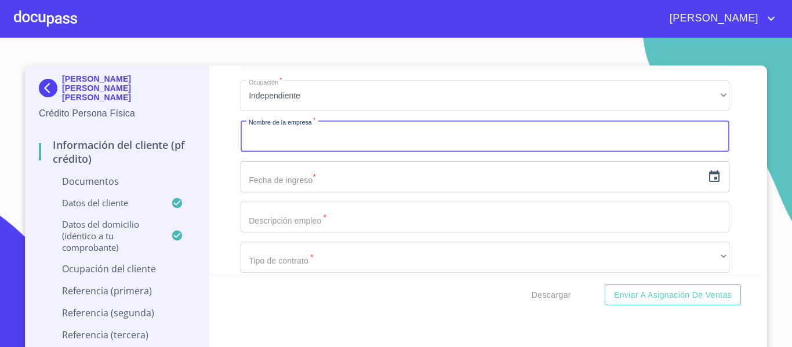
click at [283, 152] on input "Documento de identificación.   *" at bounding box center [485, 136] width 489 height 31
type input "RODRIGO ARMANDO GARCIA AYALA"
click at [321, 193] on input "text" at bounding box center [472, 176] width 462 height 31
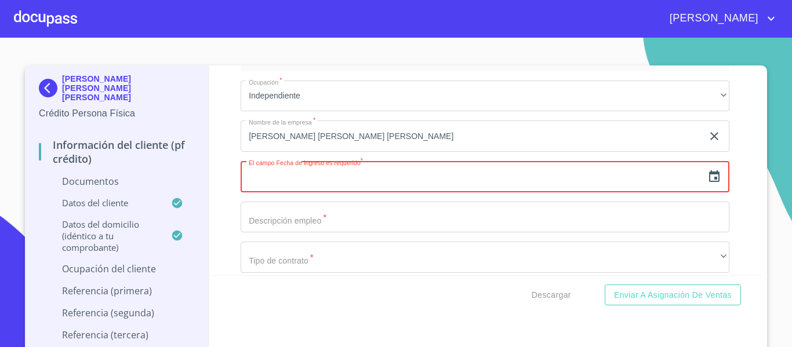
click at [706, 190] on div "​" at bounding box center [485, 176] width 489 height 31
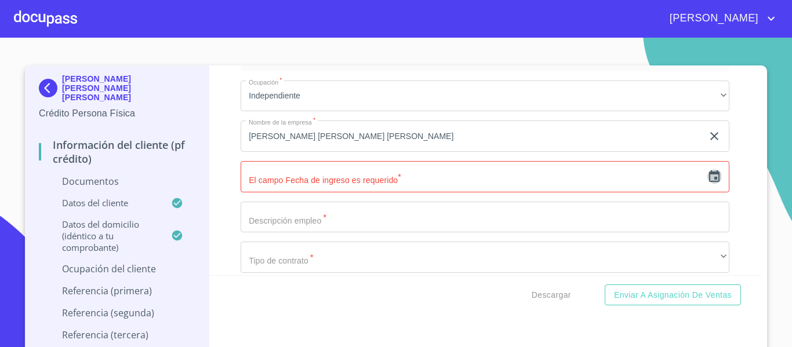
click at [708, 184] on icon "button" at bounding box center [715, 177] width 14 height 14
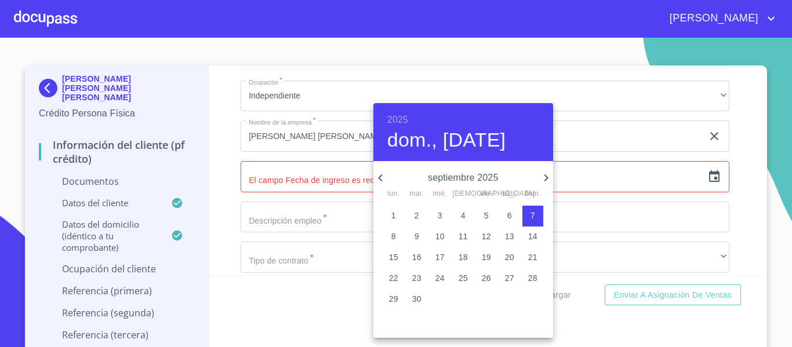
click at [405, 119] on h6 "2025" at bounding box center [397, 120] width 21 height 16
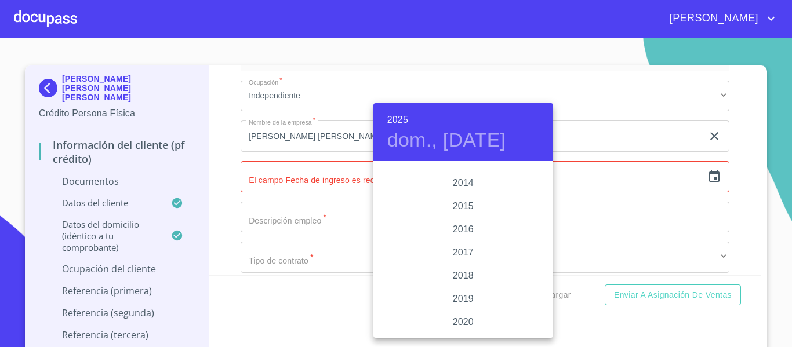
scroll to position [2077, 0]
click at [452, 272] on div "2019" at bounding box center [464, 278] width 180 height 23
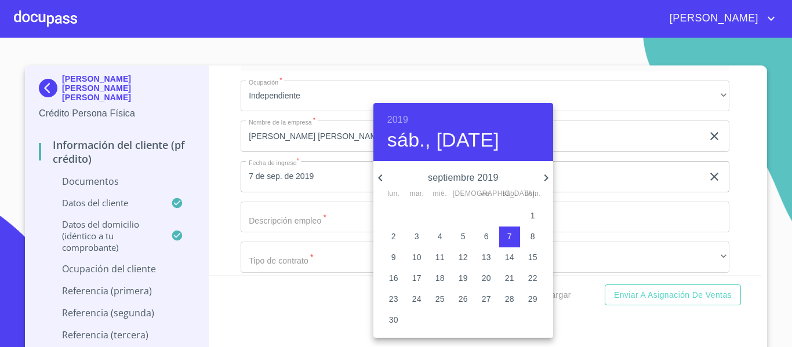
click at [379, 177] on icon "button" at bounding box center [380, 178] width 4 height 7
drag, startPoint x: 488, startPoint y: 237, endPoint x: 321, endPoint y: 228, distance: 166.7
click at [487, 237] on p "12" at bounding box center [486, 237] width 9 height 12
type input "12 de jul. de 2019"
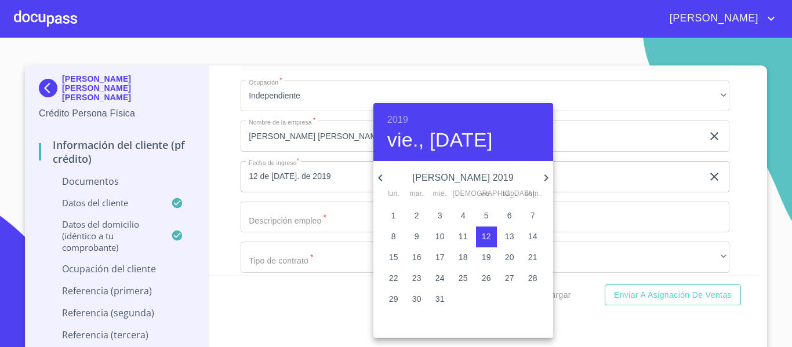
drag, startPoint x: 226, startPoint y: 224, endPoint x: 250, endPoint y: 216, distance: 25.5
click at [224, 223] on div at bounding box center [396, 173] width 792 height 347
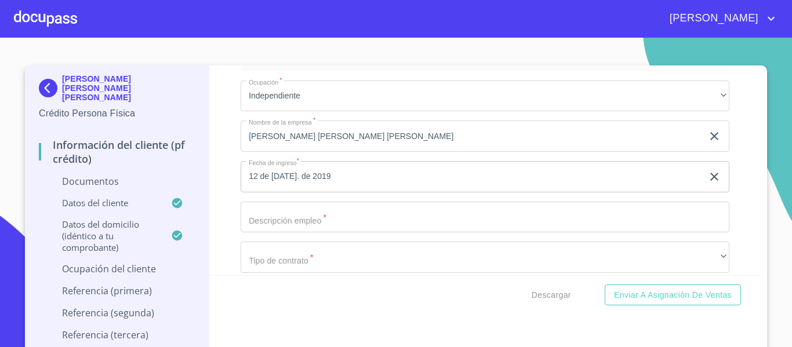
scroll to position [3306, 0]
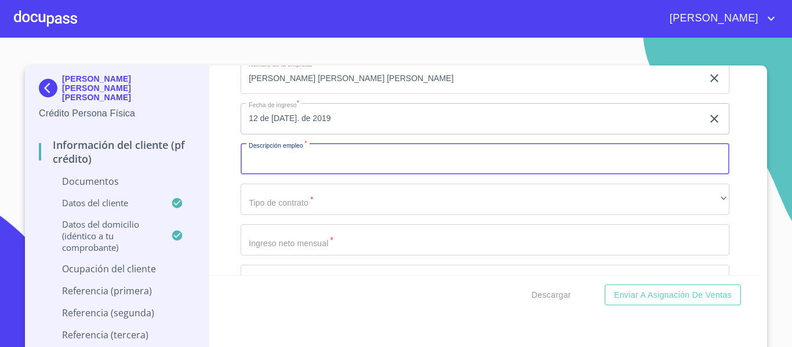
click at [276, 175] on input "Documento de identificación.   *" at bounding box center [485, 159] width 489 height 31
type input "ALUMBRADO PUBLICO"
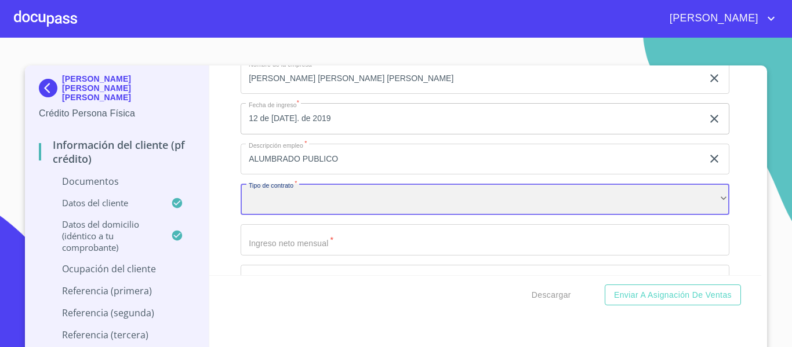
click at [266, 202] on div "​" at bounding box center [485, 199] width 489 height 31
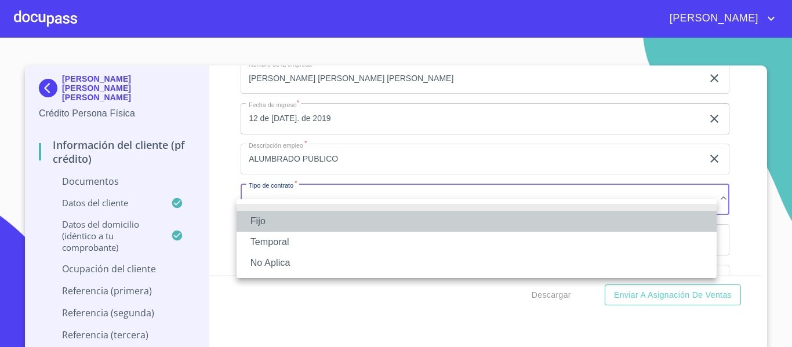
click at [271, 220] on li "Fijo" at bounding box center [477, 221] width 480 height 21
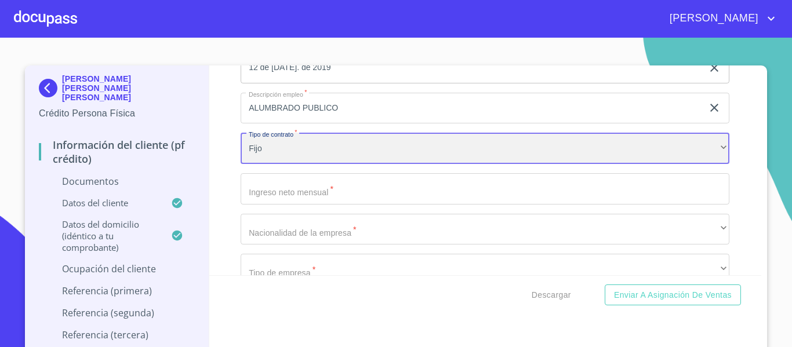
scroll to position [3422, 0]
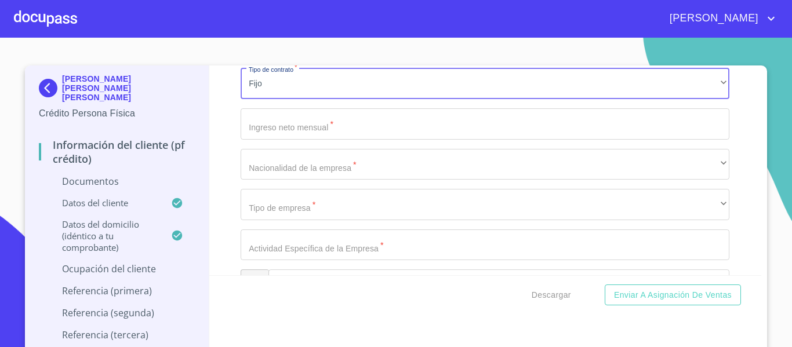
click at [293, 140] on input "Documento de identificación.   *" at bounding box center [485, 123] width 489 height 31
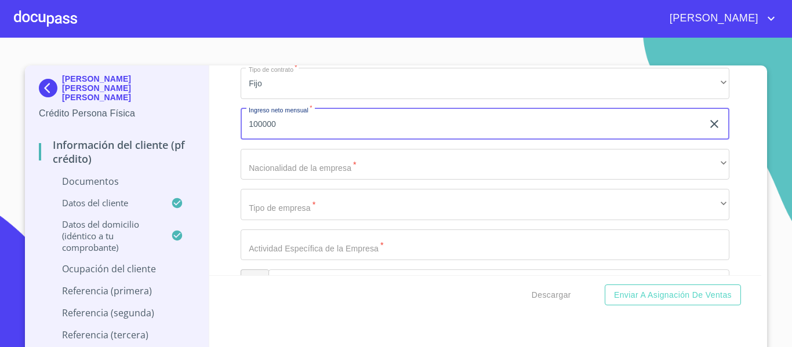
type input "100000"
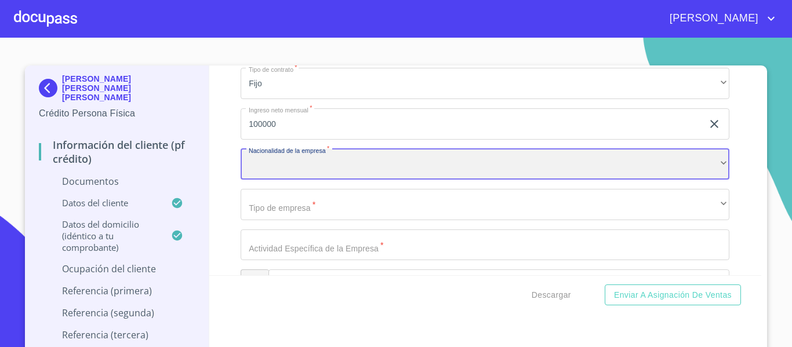
click at [320, 180] on div "​" at bounding box center [485, 164] width 489 height 31
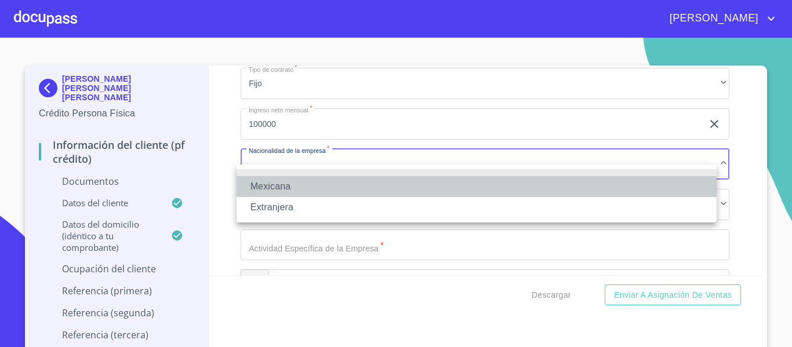
click at [320, 187] on li "Mexicana" at bounding box center [477, 186] width 480 height 21
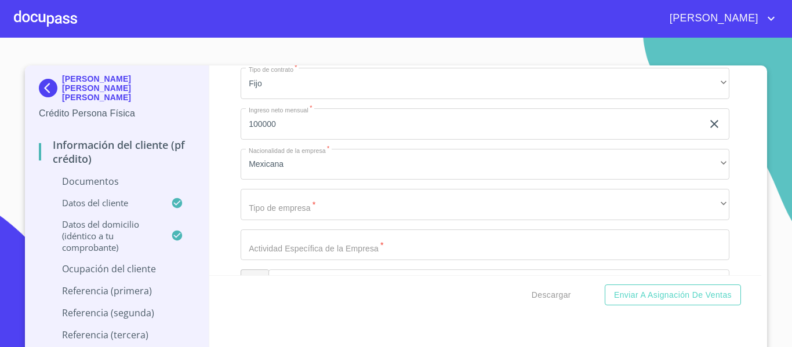
click at [307, 235] on div "Ocupación   * Independiente ​ Nombre de la empresa   * RODRIGO ARMANDO GARCIA A…" at bounding box center [485, 326] width 489 height 858
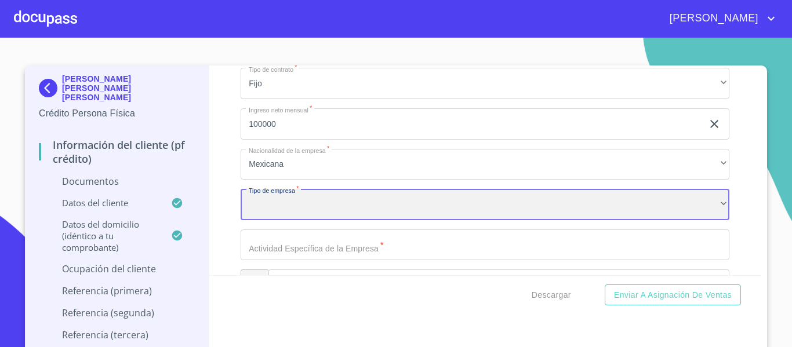
click at [309, 220] on div "​" at bounding box center [485, 204] width 489 height 31
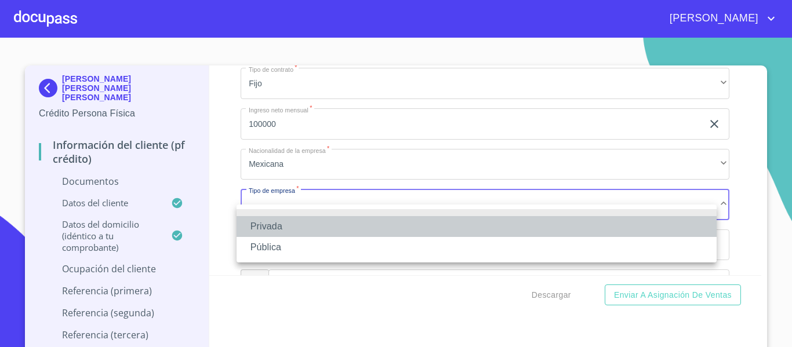
click at [307, 223] on li "Privada" at bounding box center [477, 226] width 480 height 21
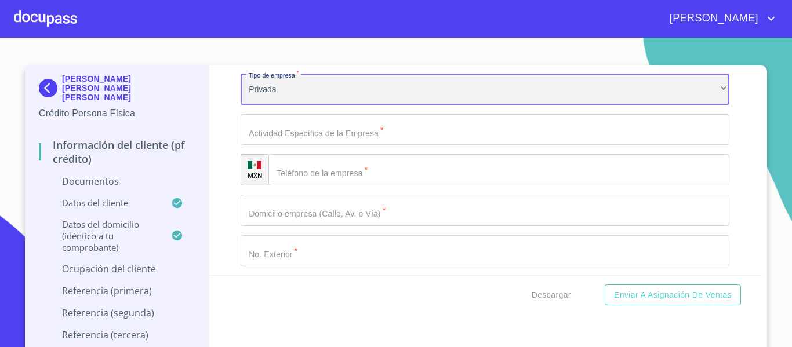
scroll to position [3538, 0]
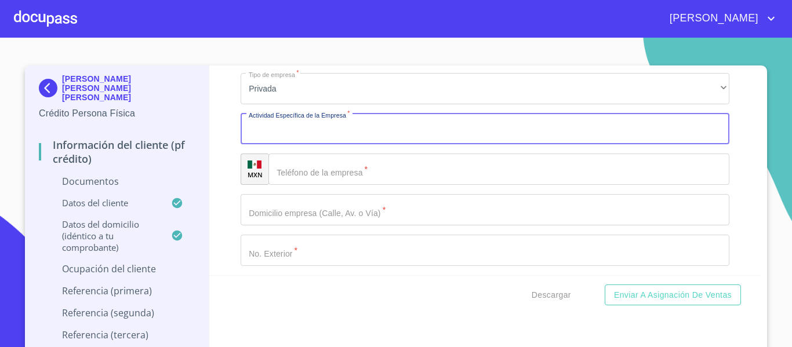
click at [311, 145] on input "Documento de identificación.   *" at bounding box center [485, 129] width 489 height 31
type input "ALUMBRADO PUBLICO"
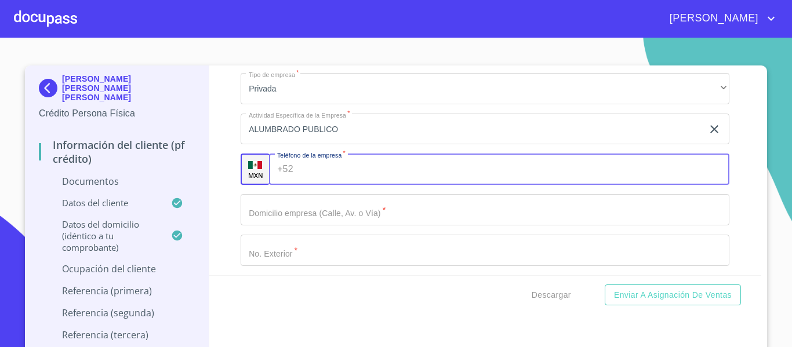
click at [327, 169] on input "Documento de identificación.   *" at bounding box center [514, 169] width 432 height 31
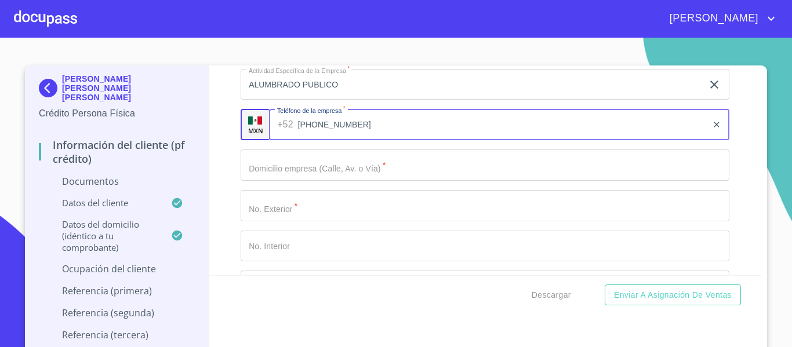
scroll to position [3654, 0]
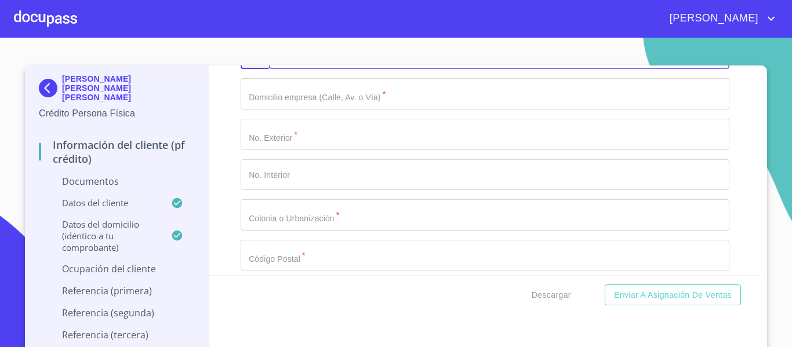
type input "[PHONE_NUMBER]"
click at [284, 110] on input "Documento de identificación.   *" at bounding box center [485, 93] width 489 height 31
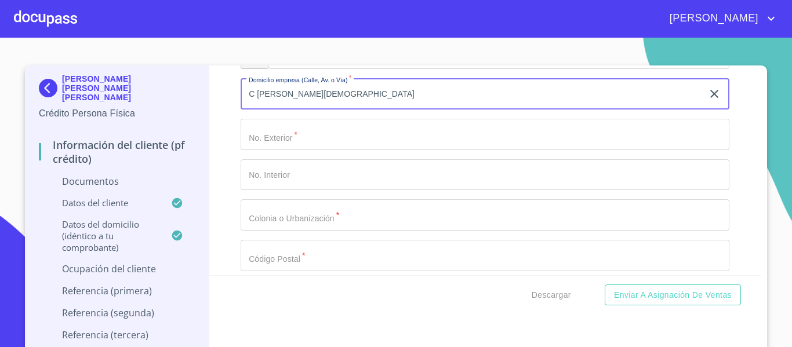
type input "C REYES CATOLICO"
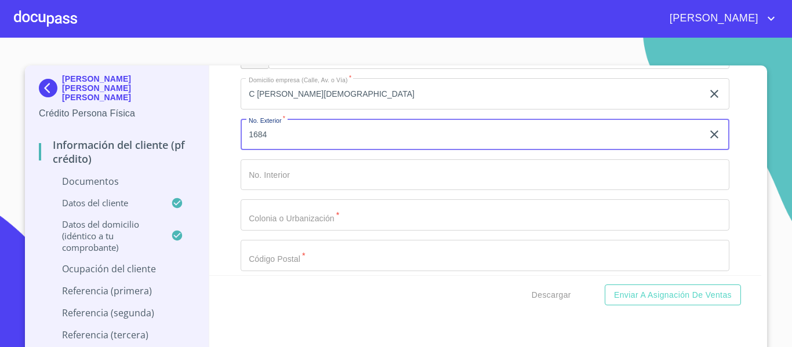
type input "1684"
click at [273, 180] on input "Documento de identificación.   *" at bounding box center [485, 175] width 489 height 31
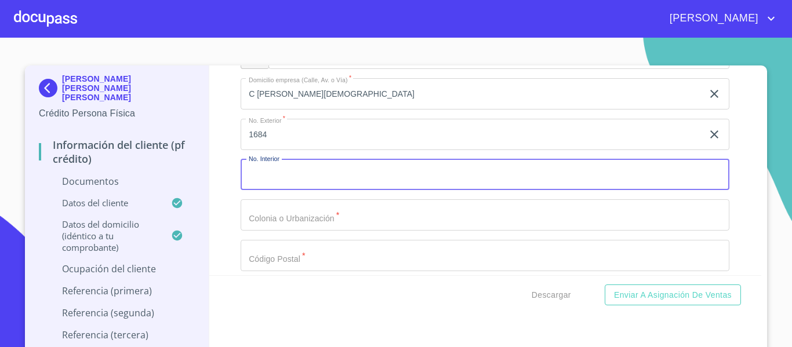
click at [273, 227] on input "Documento de identificación.   *" at bounding box center [485, 215] width 489 height 31
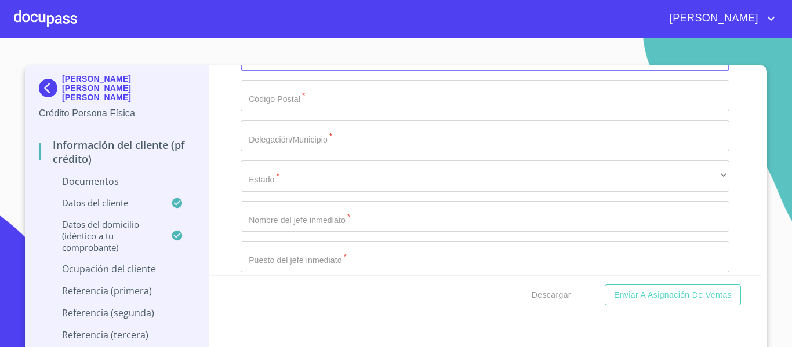
scroll to position [3828, 0]
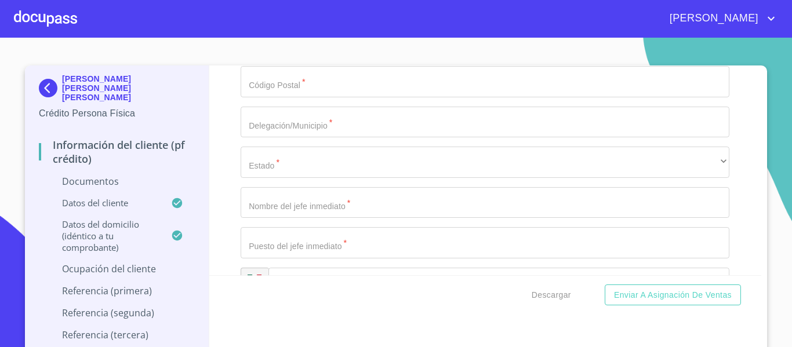
type input "COLON"
click at [278, 97] on input "Documento de identificación.   *" at bounding box center [485, 81] width 489 height 31
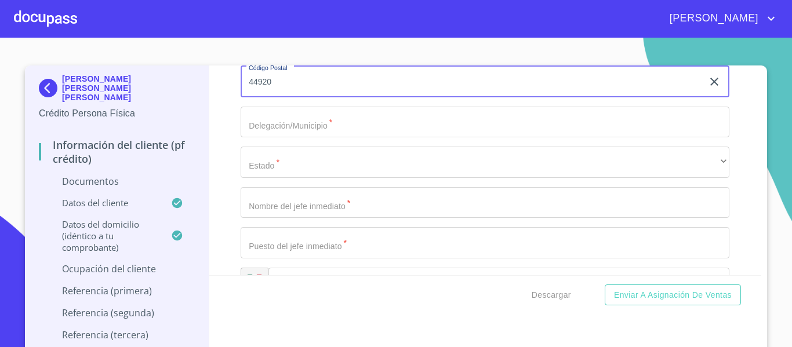
type input "44920"
click at [276, 138] on input "Documento de identificación.   *" at bounding box center [485, 122] width 489 height 31
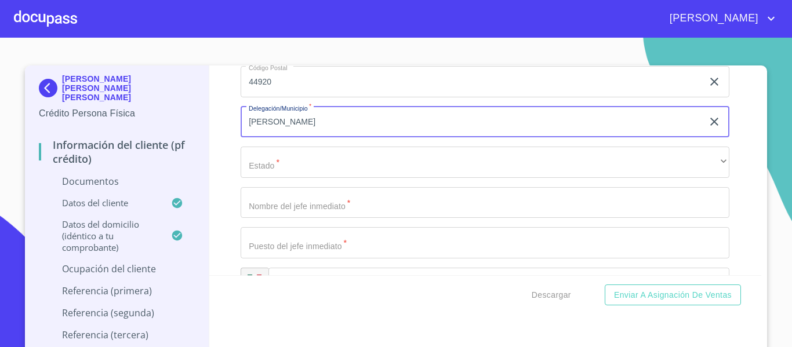
type input "J"
type input "GUADALJARA"
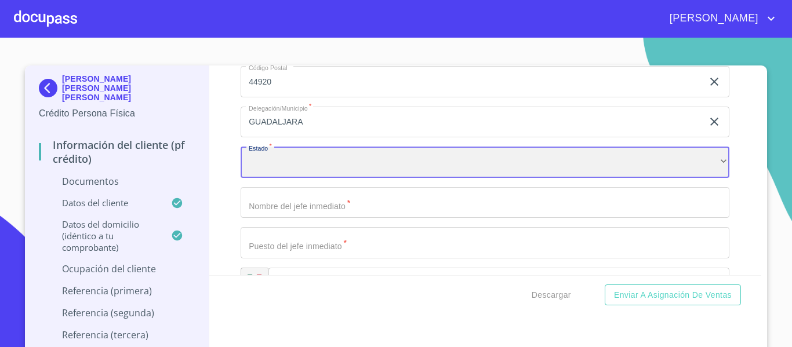
click at [270, 165] on div "​" at bounding box center [485, 162] width 489 height 31
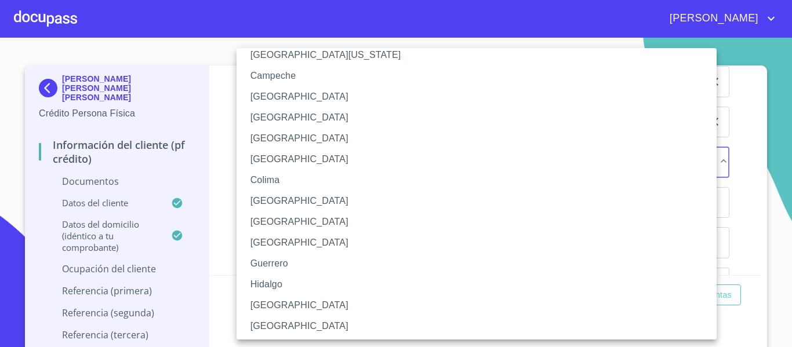
scroll to position [116, 0]
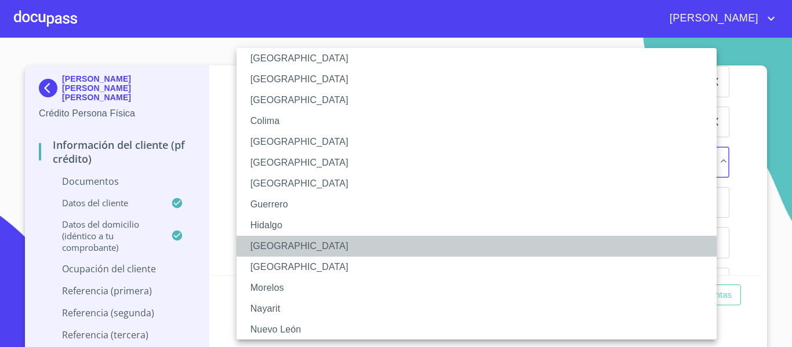
click at [281, 247] on li "Jalisco" at bounding box center [481, 246] width 489 height 21
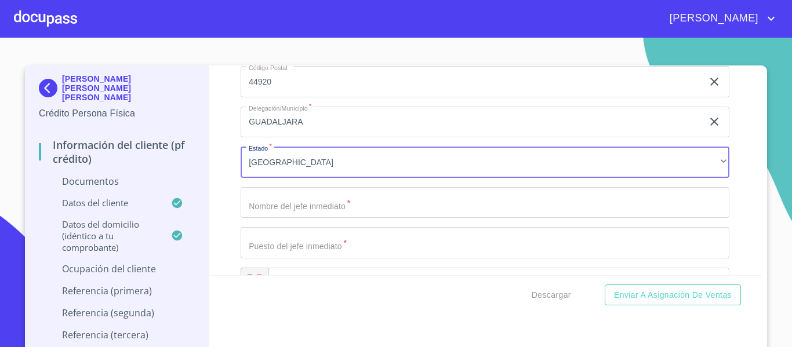
click at [226, 191] on div "Información del cliente (PF crédito) Documentos Documento de identificación.   …" at bounding box center [485, 171] width 553 height 210
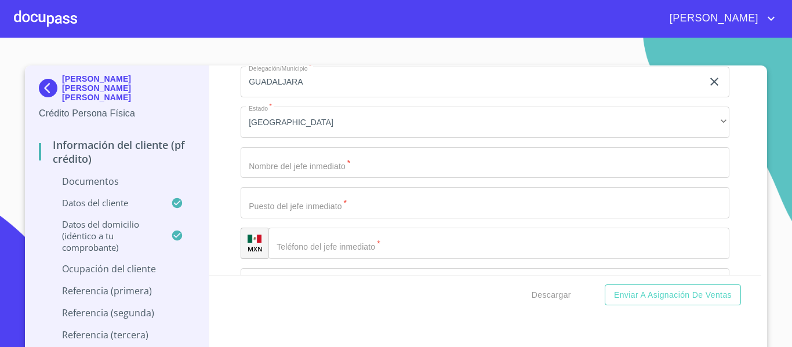
scroll to position [3886, 0]
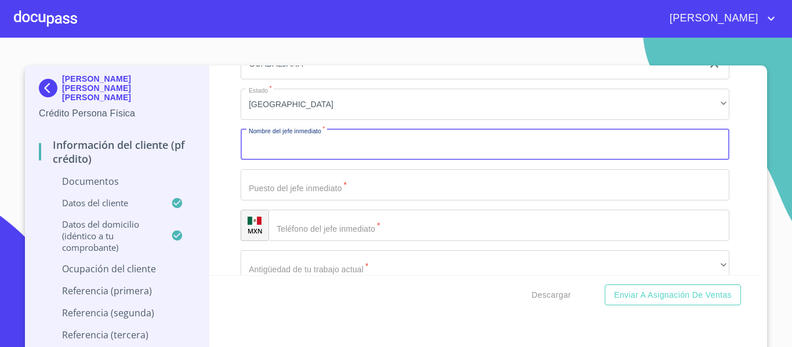
click at [292, 147] on input "Documento de identificación.   *" at bounding box center [485, 144] width 489 height 31
type input "RODRIGO ARMANDO GARCIA AYALA"
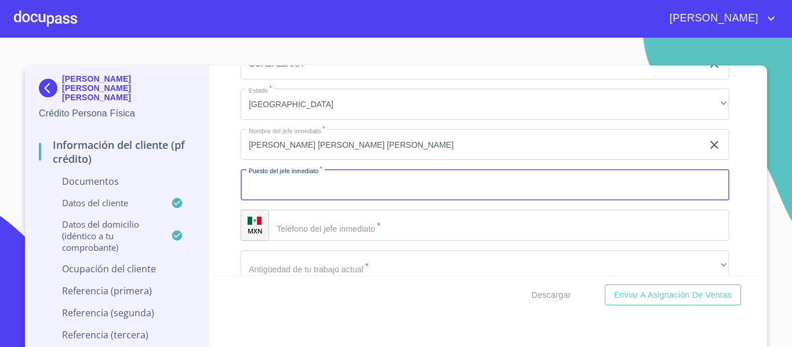
click at [298, 190] on input "Documento de identificación.   *" at bounding box center [485, 184] width 489 height 31
type input "DUEÑO"
click at [303, 241] on input "Documento de identificación.   *" at bounding box center [499, 225] width 461 height 31
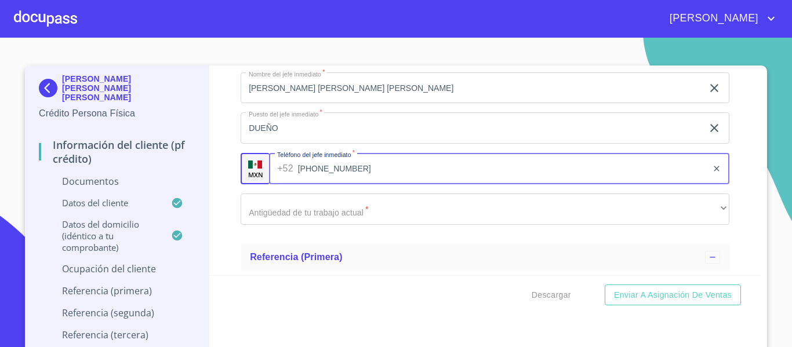
scroll to position [3944, 0]
type input "[PHONE_NUMBER]"
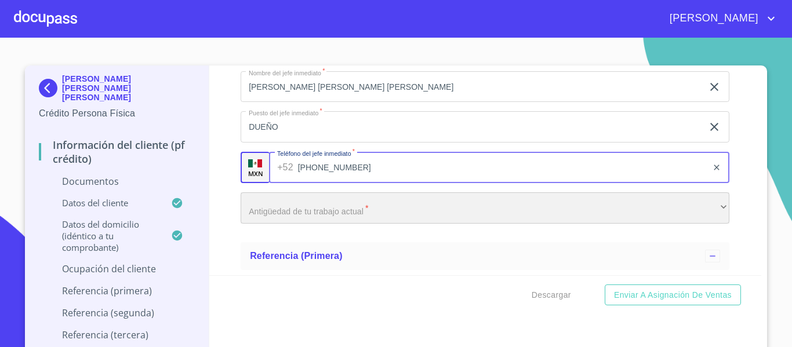
click at [294, 224] on div "​" at bounding box center [485, 208] width 489 height 31
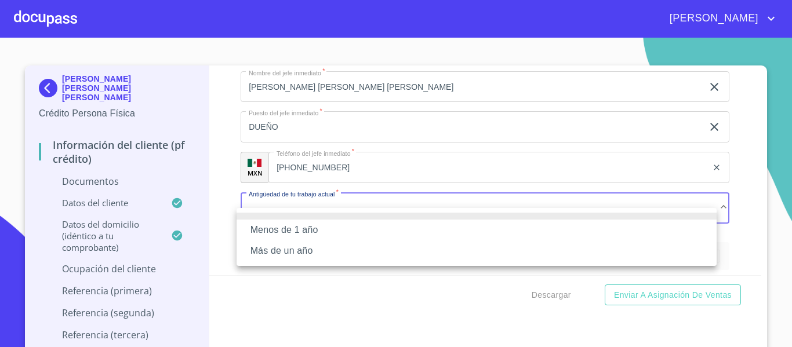
click at [292, 234] on li "Menos de 1 año" at bounding box center [477, 230] width 480 height 21
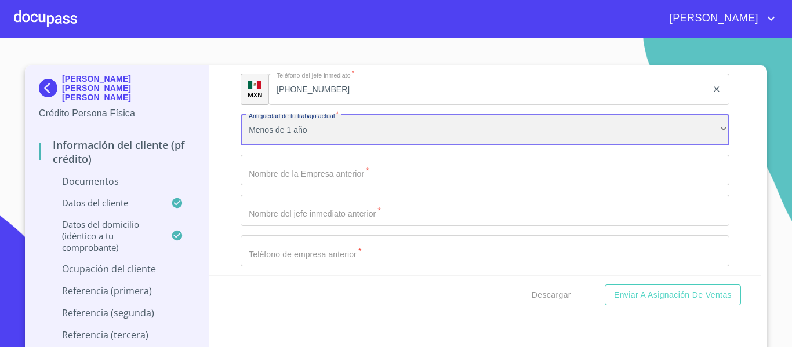
scroll to position [4002, 0]
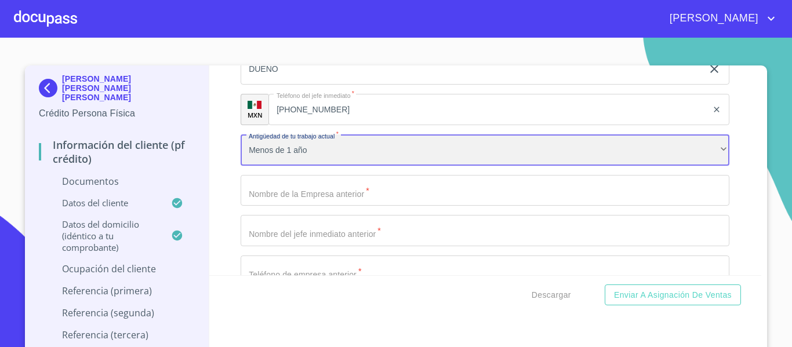
click at [302, 162] on div "Menos de 1 año" at bounding box center [485, 150] width 489 height 31
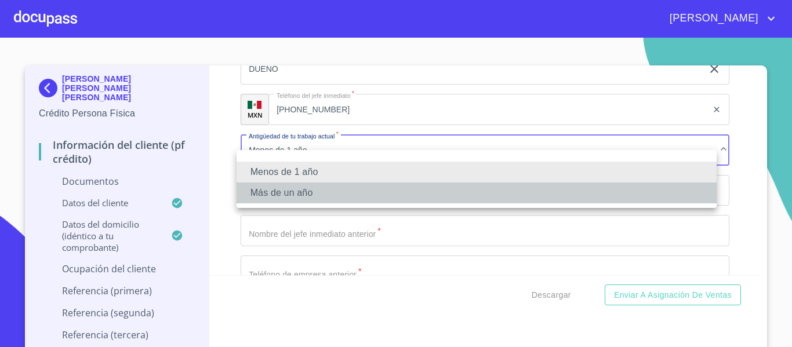
click at [288, 189] on li "Más de un año" at bounding box center [477, 193] width 480 height 21
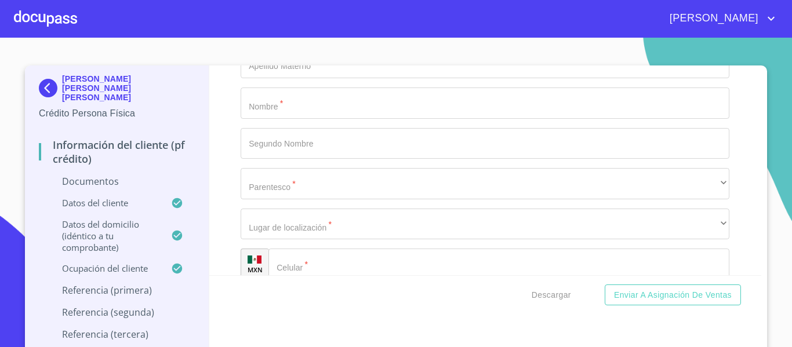
scroll to position [4234, 0]
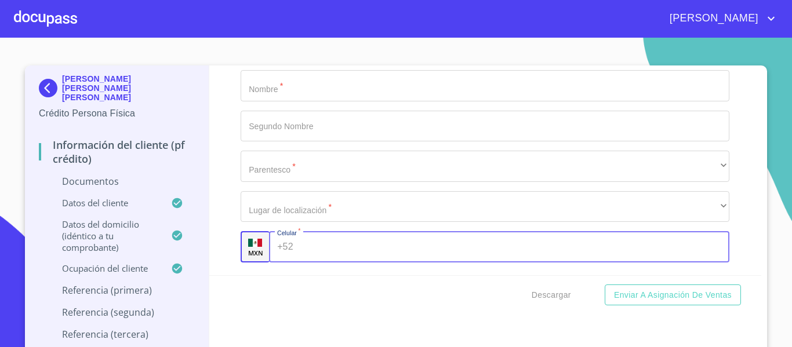
click at [321, 263] on input "Documento de identificación.   *" at bounding box center [514, 246] width 432 height 31
type input "(33)13339780"
click at [310, 102] on input "Documento de identificación.   *" at bounding box center [485, 85] width 489 height 31
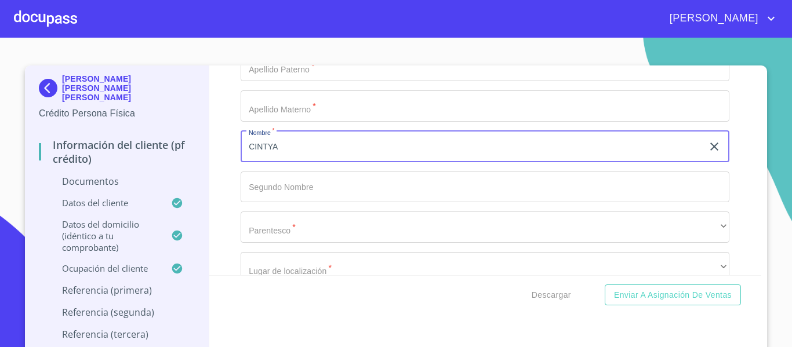
scroll to position [4176, 0]
type input "CINTYA"
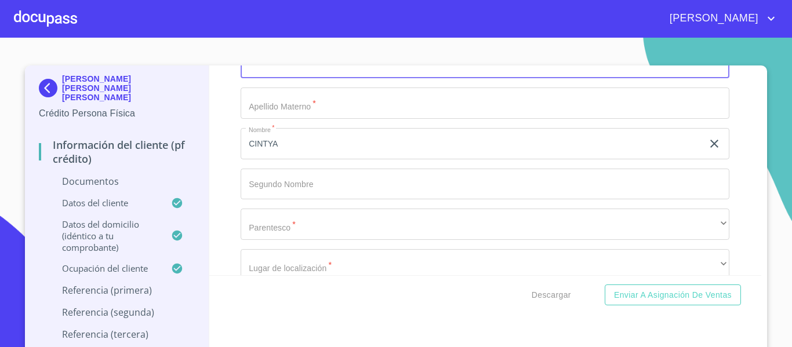
click at [303, 68] on input "Documento de identificación.   *" at bounding box center [485, 63] width 489 height 31
type input "MADRIGAL"
click at [275, 119] on input "Documento de identificación.   *" at bounding box center [485, 103] width 489 height 31
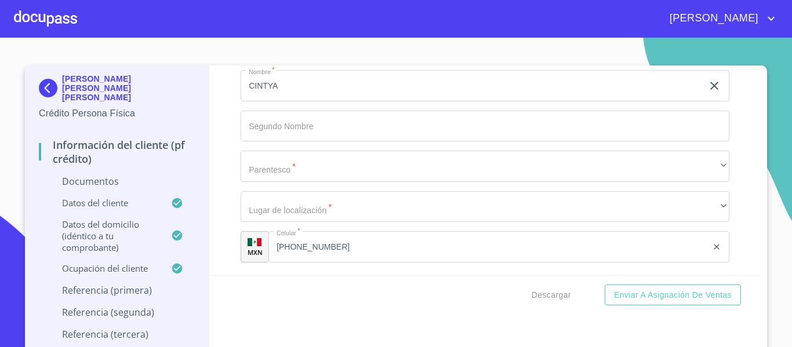
type input "MARTINEZ"
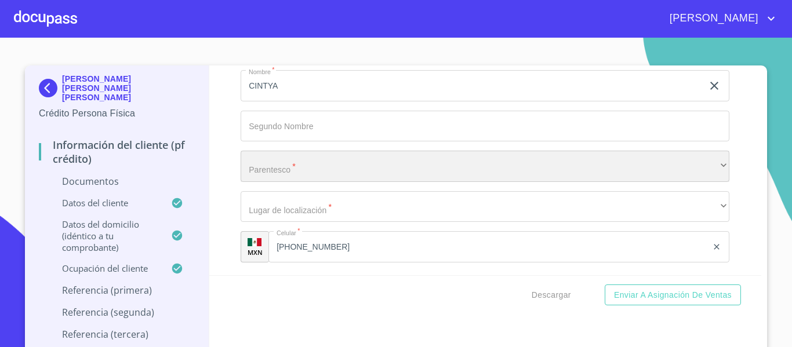
click at [284, 182] on div "​" at bounding box center [485, 166] width 489 height 31
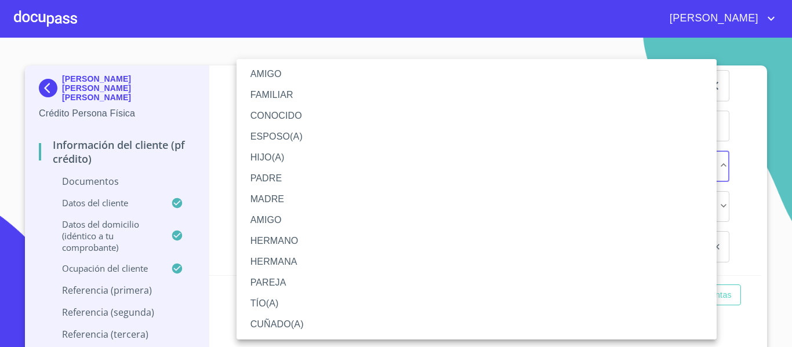
click at [352, 289] on li "PAREJA" at bounding box center [477, 283] width 480 height 21
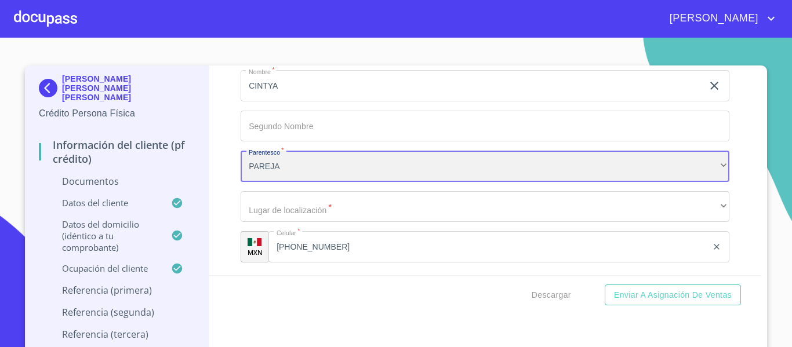
scroll to position [4292, 0]
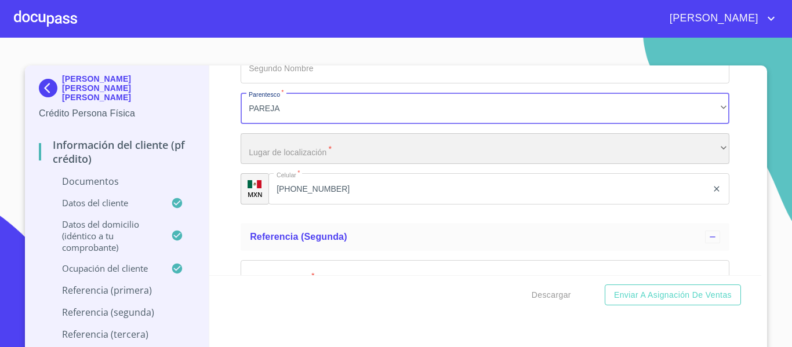
click at [339, 159] on div "​" at bounding box center [485, 148] width 489 height 31
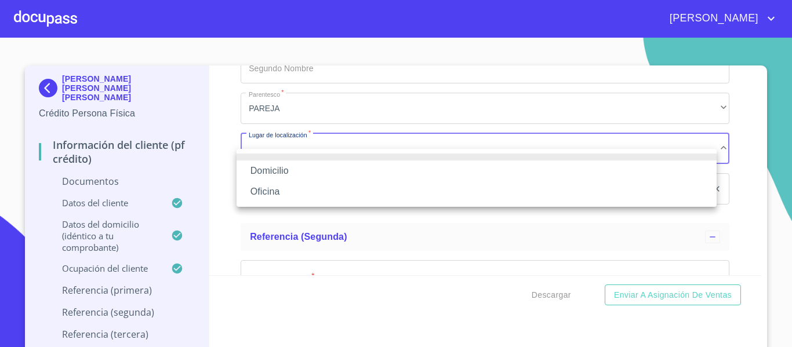
click at [278, 182] on li "Oficina" at bounding box center [477, 192] width 480 height 21
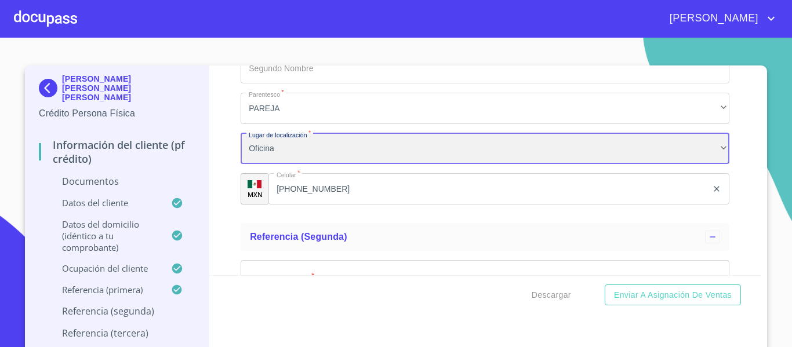
click at [280, 165] on div "Oficina" at bounding box center [485, 148] width 489 height 31
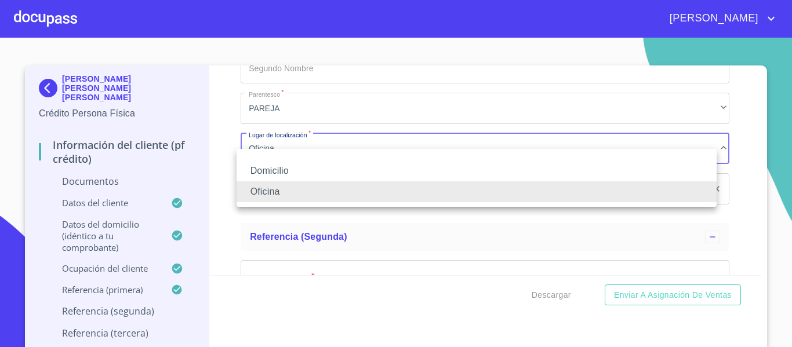
click at [265, 176] on li "Domicilio" at bounding box center [477, 171] width 480 height 21
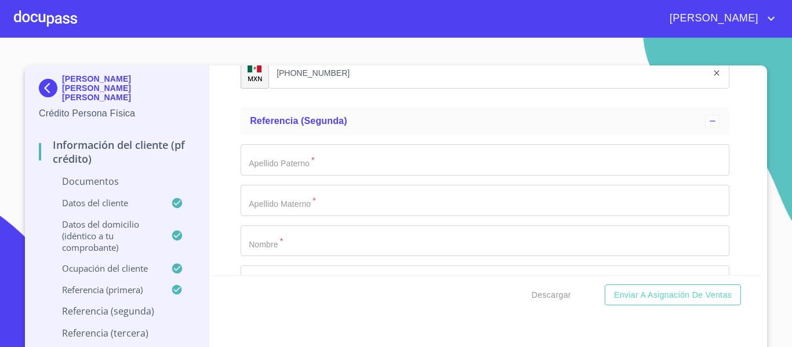
click at [292, 170] on input "Documento de identificación.   *" at bounding box center [485, 159] width 489 height 31
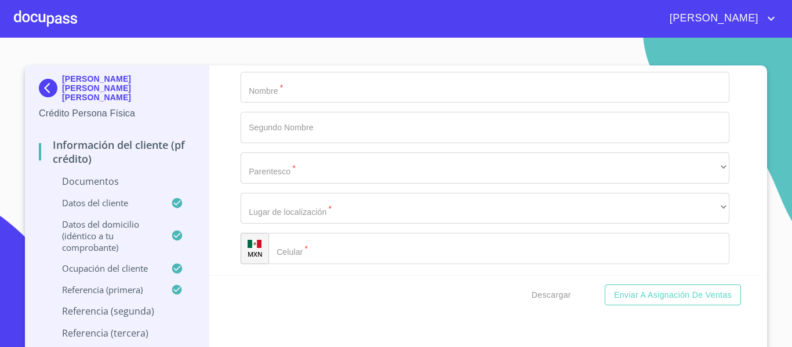
scroll to position [4582, 0]
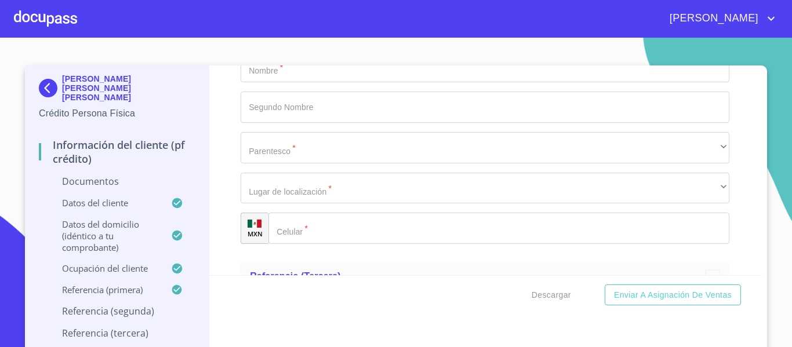
click at [332, 235] on input "Documento de identificación.   *" at bounding box center [499, 228] width 461 height 31
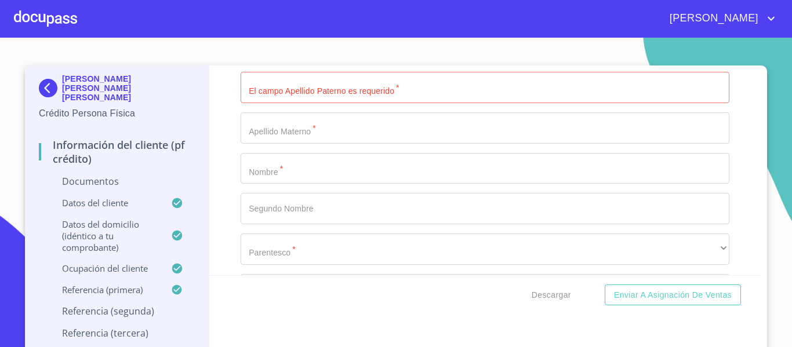
scroll to position [4466, 0]
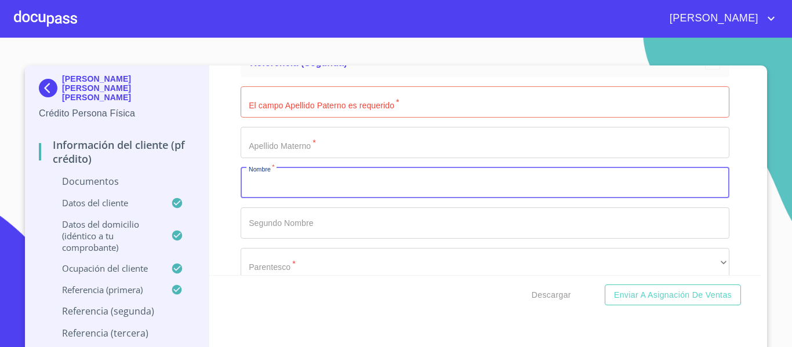
click at [292, 195] on input "Documento de identificación.   *" at bounding box center [485, 183] width 489 height 31
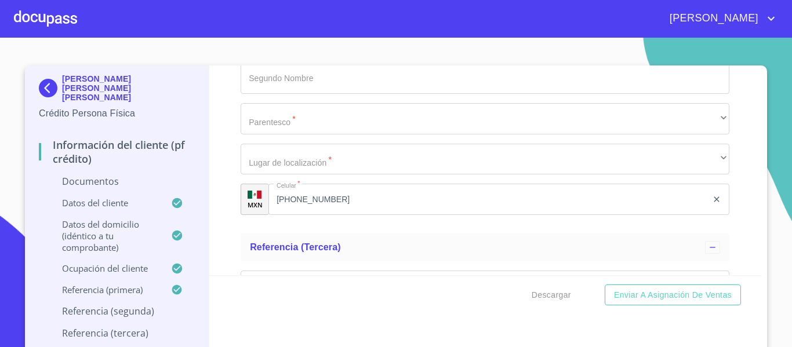
scroll to position [4640, 0]
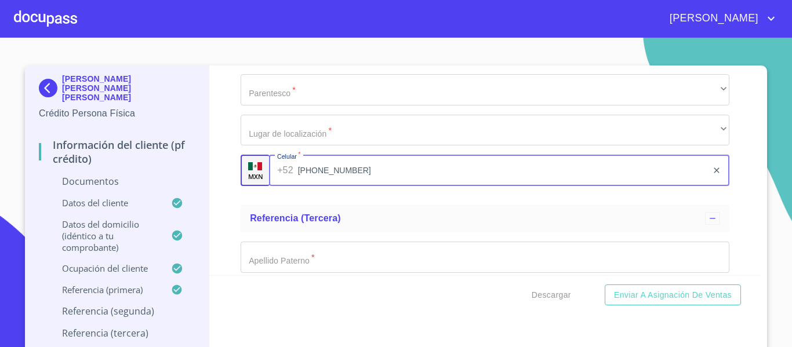
click at [358, 186] on input "(33)37892897" at bounding box center [503, 170] width 410 height 31
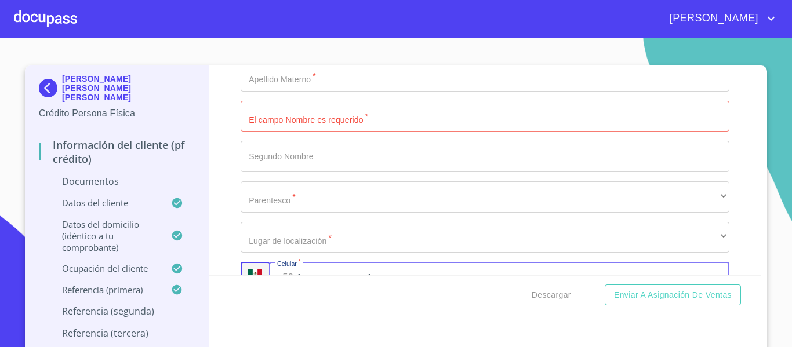
scroll to position [4524, 0]
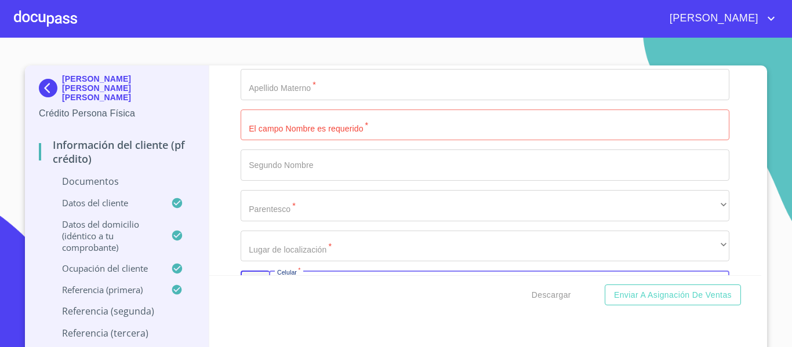
type input "(33)37241695"
click at [324, 141] on input "Documento de identificación.   *" at bounding box center [485, 125] width 489 height 31
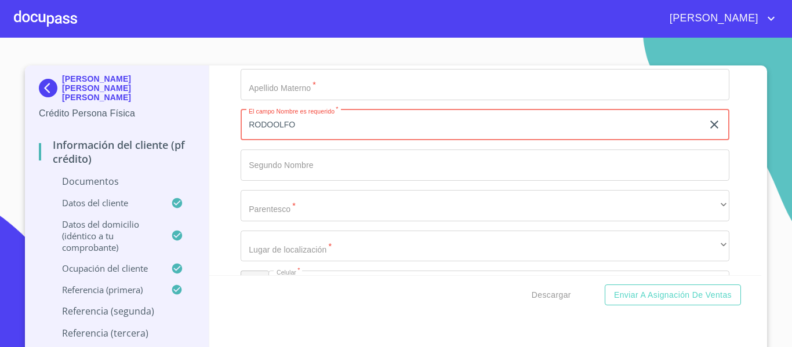
scroll to position [4466, 0]
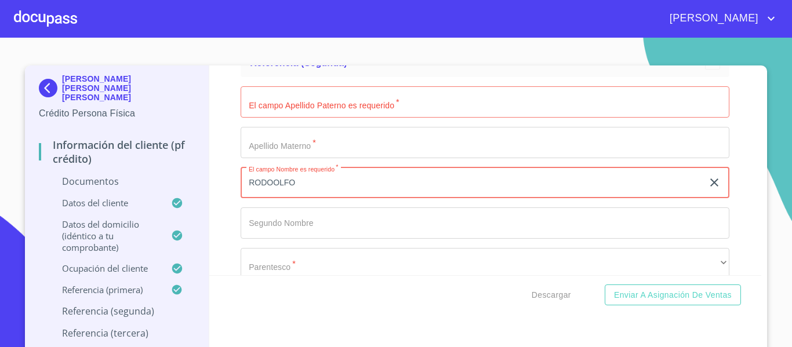
type input "RODOOLFO"
click at [302, 118] on input "Documento de identificación.   *" at bounding box center [485, 101] width 489 height 31
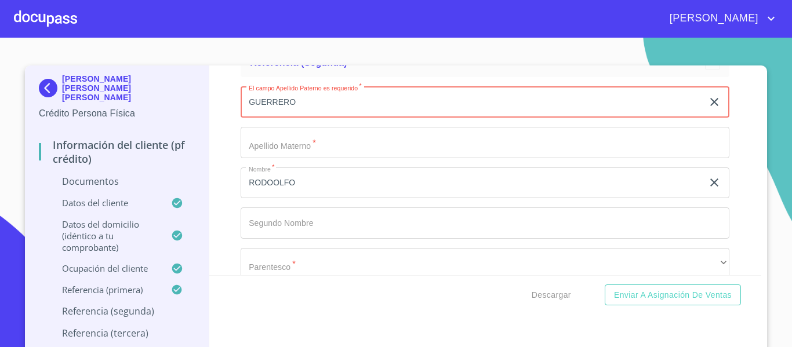
type input "GUERRERO"
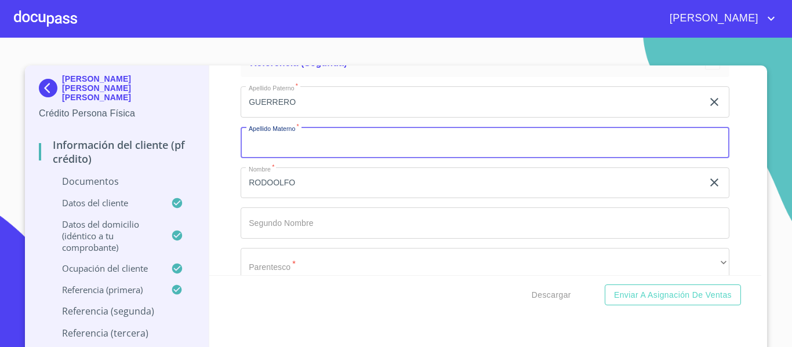
click at [295, 154] on input "Documento de identificación.   *" at bounding box center [485, 142] width 489 height 31
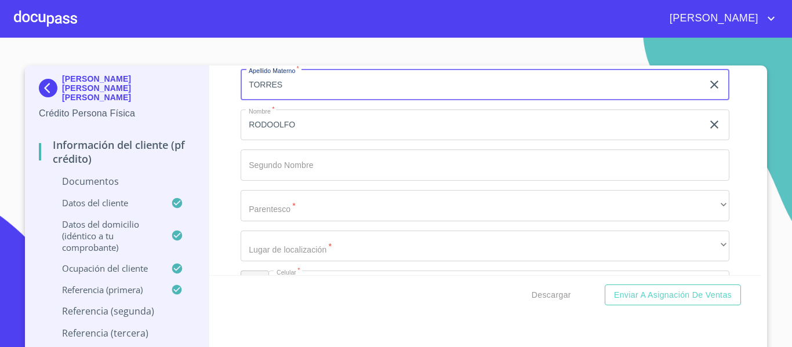
scroll to position [4582, 0]
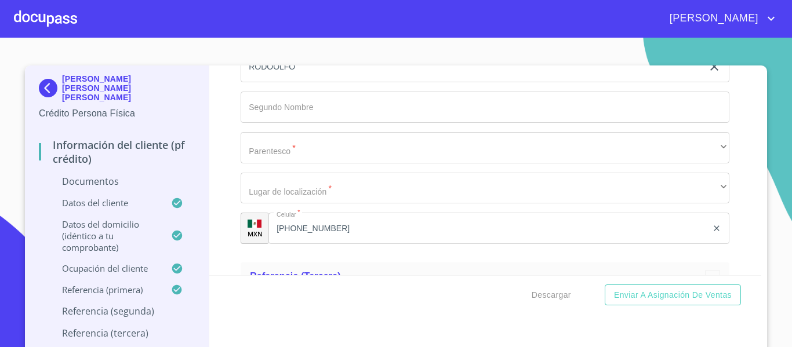
type input "TORRES"
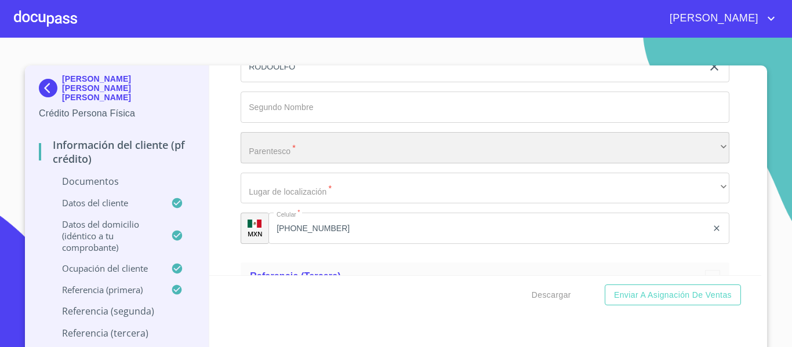
click at [282, 164] on div "​" at bounding box center [485, 147] width 489 height 31
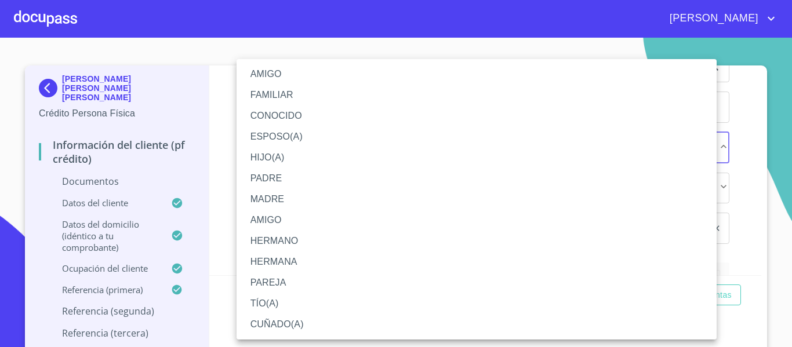
click at [305, 73] on li "AMIGO" at bounding box center [477, 74] width 480 height 21
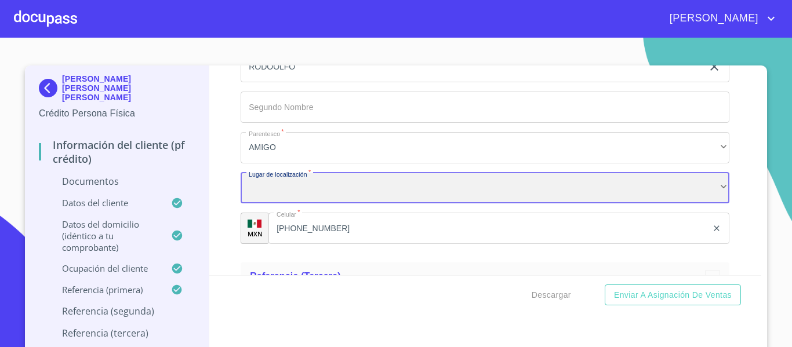
click at [299, 199] on div "​" at bounding box center [485, 188] width 489 height 31
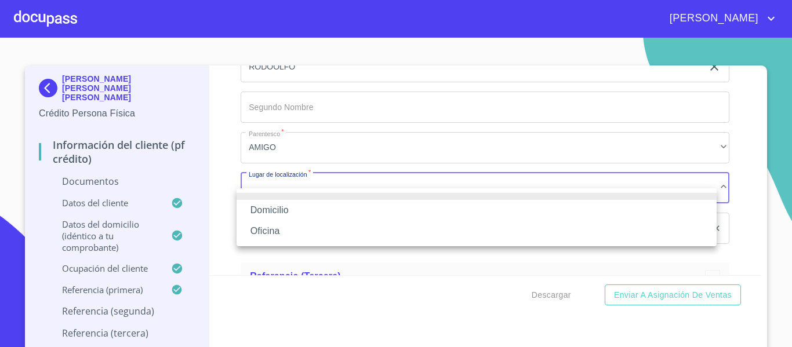
click at [296, 212] on li "Domicilio" at bounding box center [477, 210] width 480 height 21
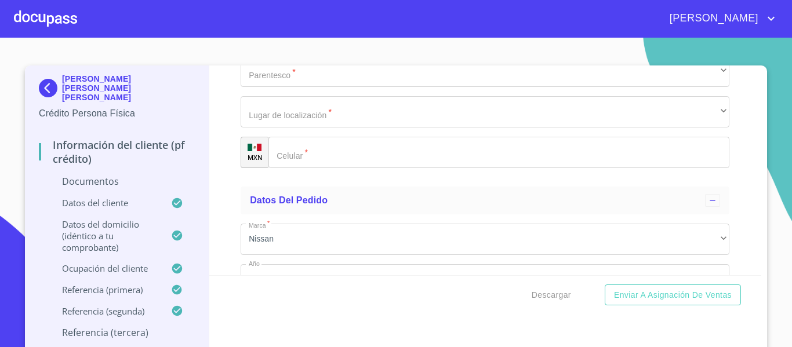
scroll to position [4988, 0]
click at [311, 168] on input "Documento de identificación.   *" at bounding box center [499, 151] width 461 height 31
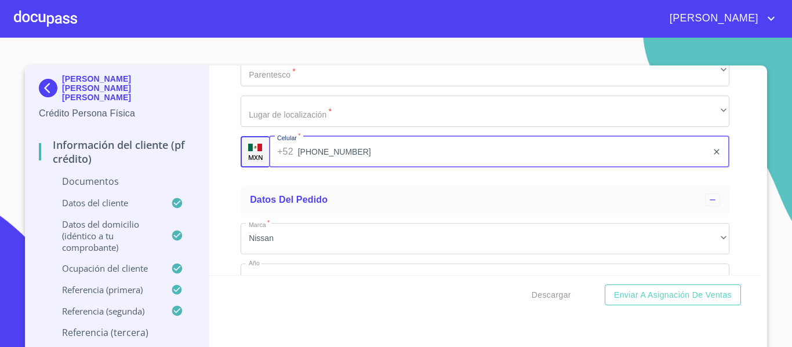
type input "(33)13323035"
click at [241, 182] on ul "Referencia (tercera) Apellido Paterno   * ​ Apellido Materno   * ​ Nombre   * ​…" at bounding box center [485, 16] width 489 height 329
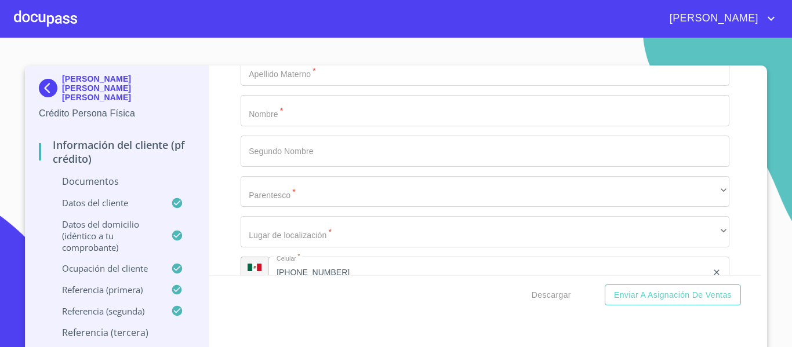
scroll to position [4867, 0]
click at [313, 128] on input "Documento de identificación.   *" at bounding box center [485, 111] width 489 height 31
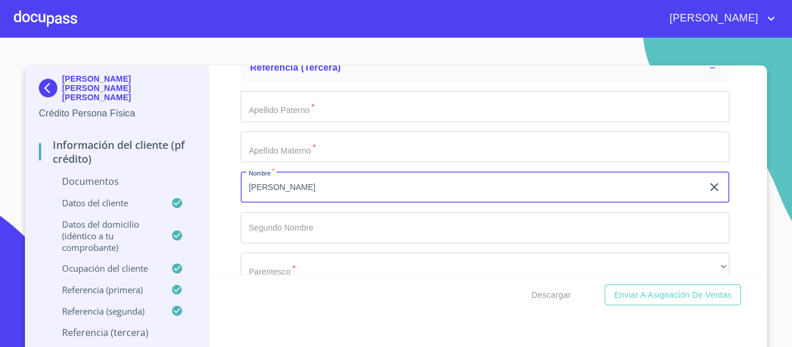
scroll to position [4809, 0]
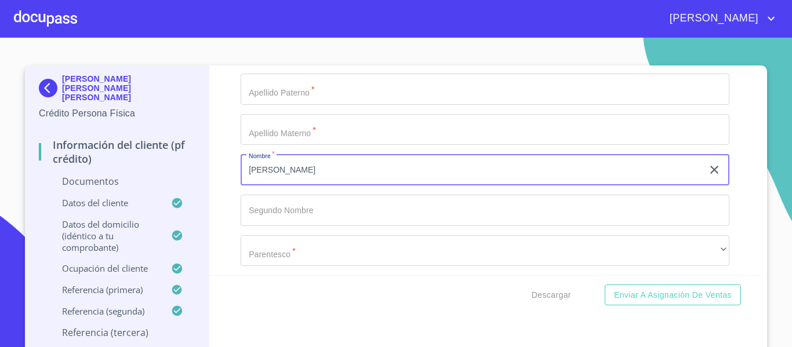
type input "ARTURO"
click at [302, 105] on input "Documento de identificación.   *" at bounding box center [485, 89] width 489 height 31
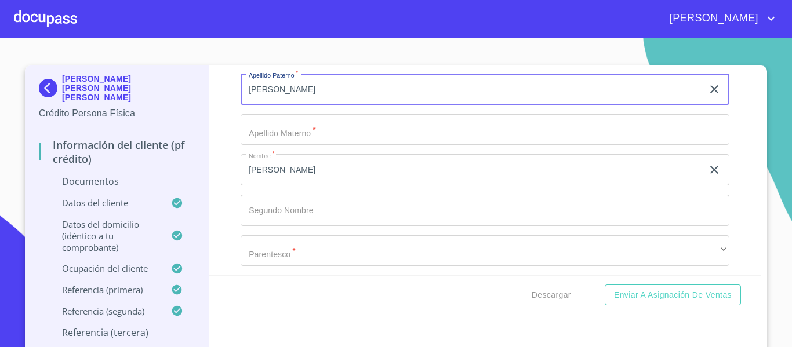
type input "SANCHEZ"
click at [300, 143] on input "Documento de identificación.   *" at bounding box center [485, 129] width 489 height 31
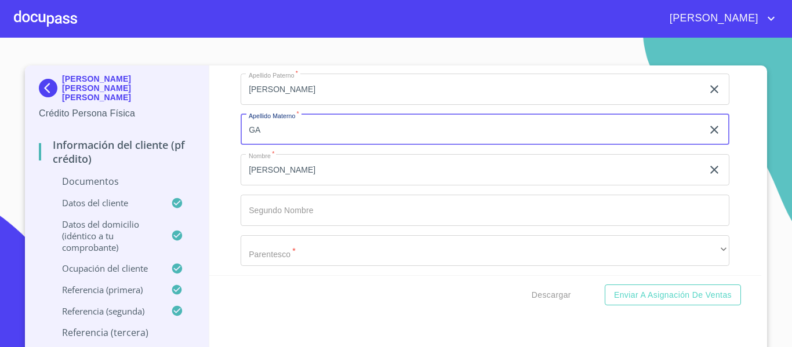
type input "G"
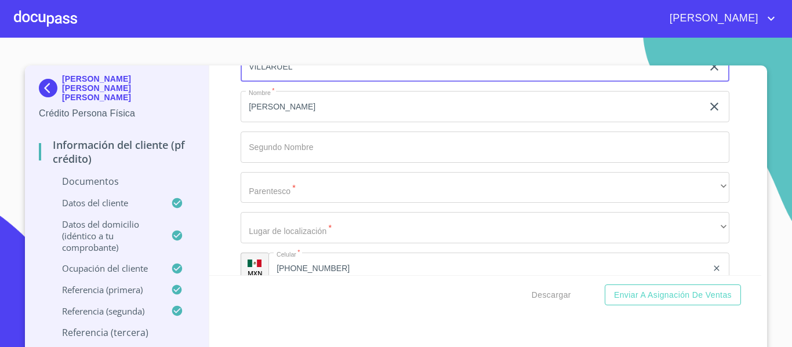
scroll to position [4925, 0]
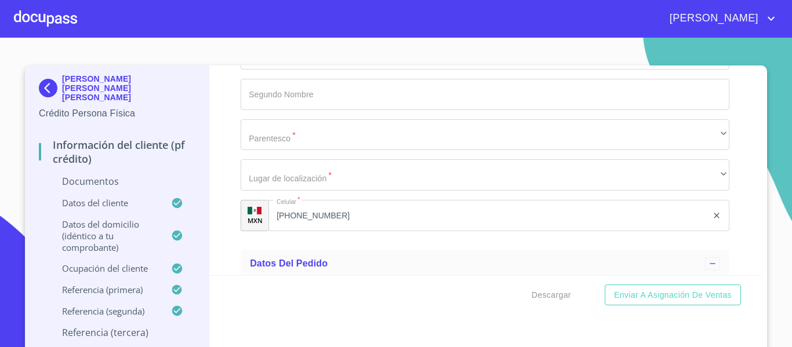
type input "VILLARUEL"
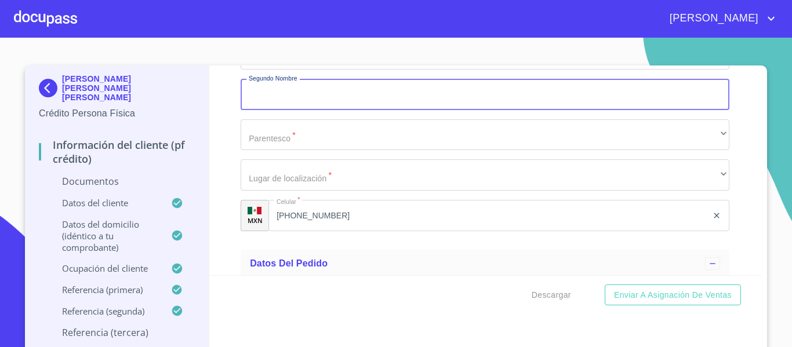
click at [312, 100] on input "Documento de identificación.   *" at bounding box center [485, 94] width 489 height 31
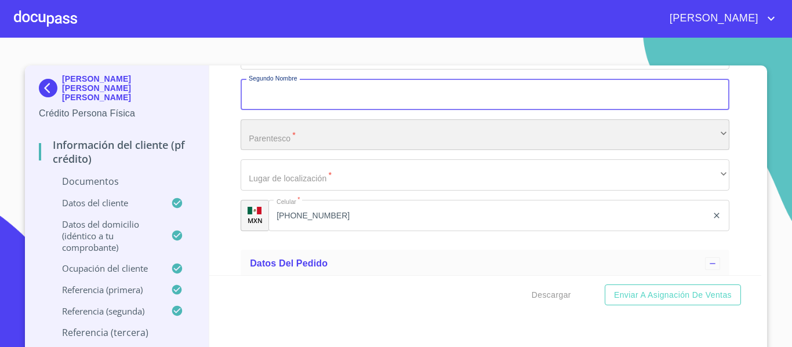
click at [294, 148] on div "​" at bounding box center [485, 134] width 489 height 31
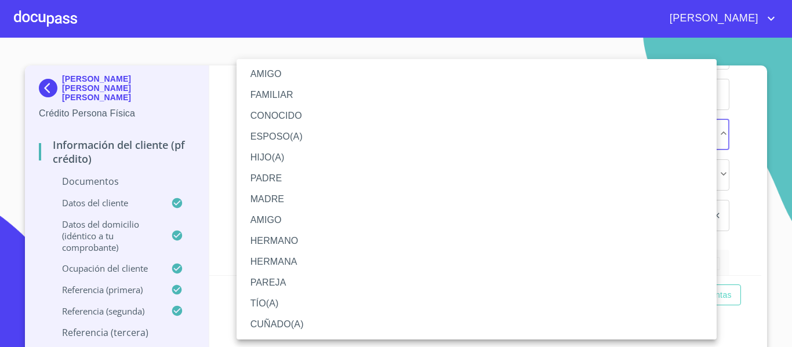
click at [323, 75] on li "AMIGO" at bounding box center [477, 74] width 480 height 21
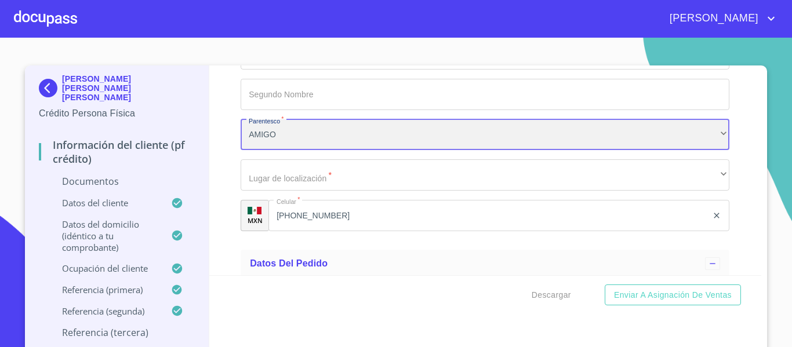
scroll to position [5041, 0]
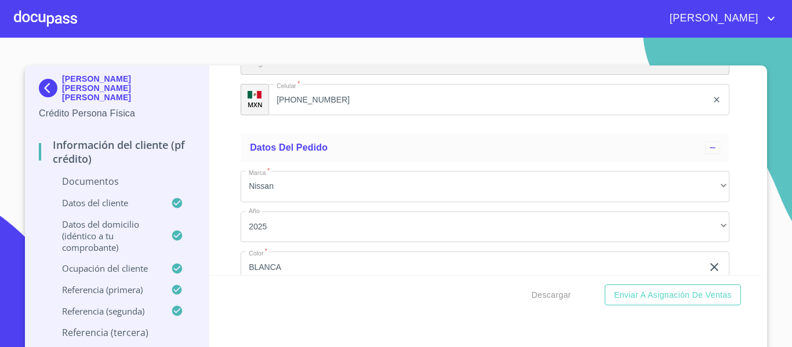
click at [309, 75] on div "​" at bounding box center [485, 59] width 489 height 31
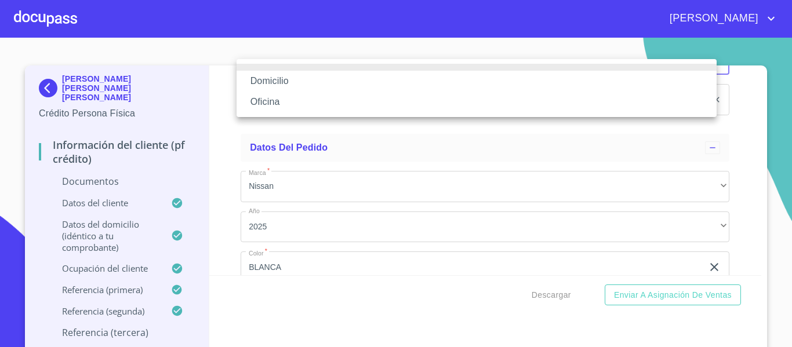
click at [309, 79] on li "Domicilio" at bounding box center [477, 81] width 480 height 21
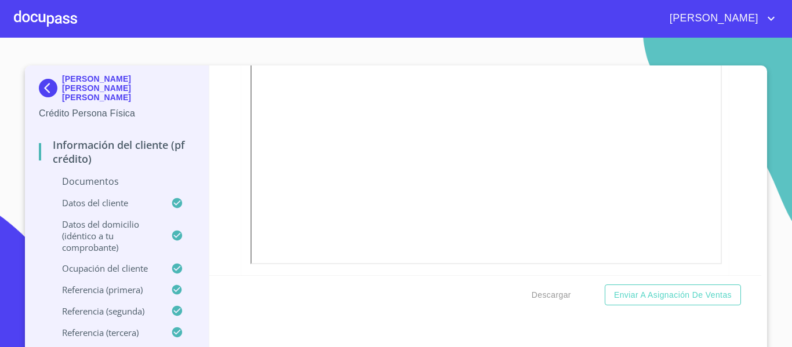
scroll to position [0, 0]
